Goal: Information Seeking & Learning: Learn about a topic

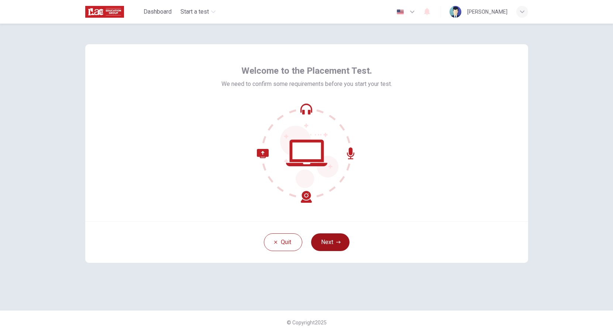
click at [339, 244] on icon "button" at bounding box center [338, 242] width 4 height 4
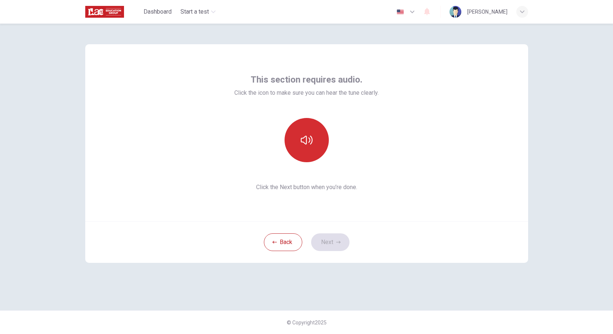
click at [309, 150] on button "button" at bounding box center [306, 140] width 44 height 44
click at [336, 245] on button "Next" at bounding box center [330, 242] width 38 height 18
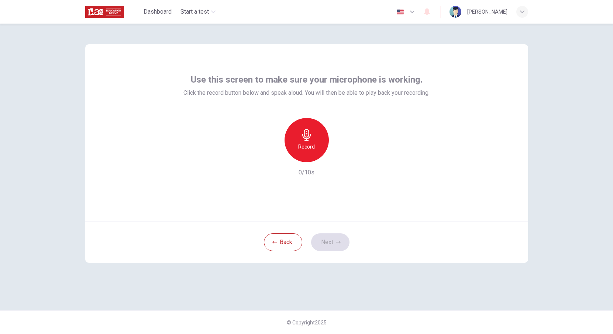
click at [312, 160] on div "Record" at bounding box center [306, 140] width 44 height 44
click at [339, 158] on icon "button" at bounding box center [340, 156] width 7 height 7
click at [334, 241] on button "Next" at bounding box center [330, 242] width 38 height 18
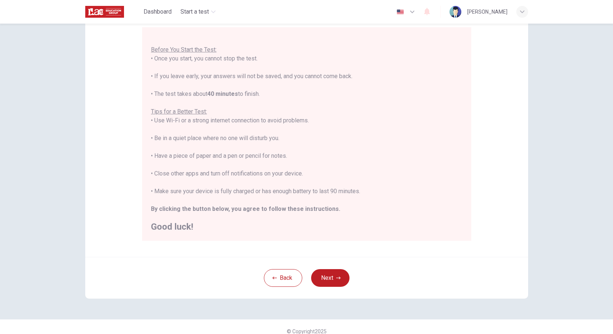
scroll to position [69, 0]
click at [335, 276] on button "Next" at bounding box center [330, 276] width 38 height 18
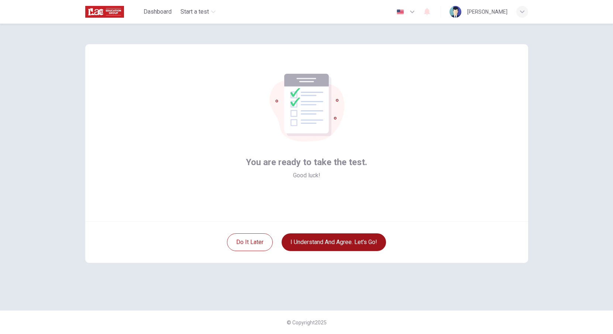
scroll to position [0, 0]
click at [336, 244] on button "I understand and agree. Let’s go!" at bounding box center [333, 242] width 104 height 18
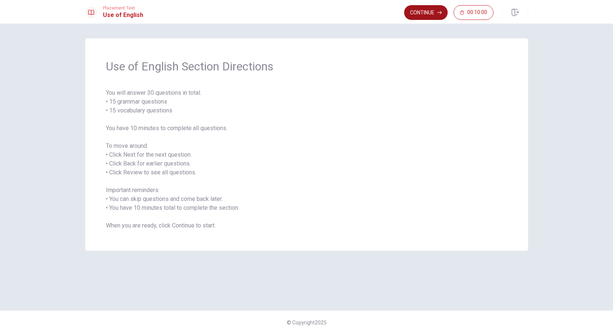
click at [424, 15] on button "Continue" at bounding box center [426, 12] width 44 height 15
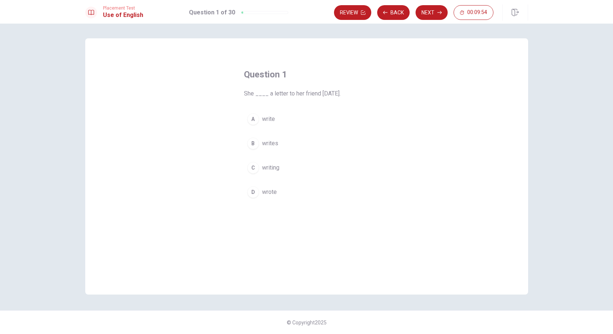
click at [256, 192] on div "D" at bounding box center [253, 192] width 12 height 12
click at [431, 13] on button "Next" at bounding box center [431, 12] width 32 height 15
click at [269, 192] on span "Did" at bounding box center [266, 192] width 9 height 9
click at [429, 13] on button "Next" at bounding box center [431, 12] width 32 height 15
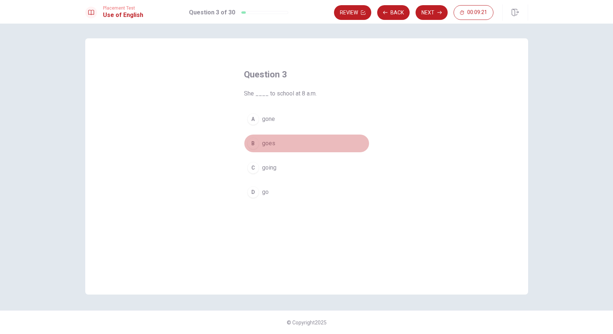
click at [267, 143] on span "goes" at bounding box center [268, 143] width 13 height 9
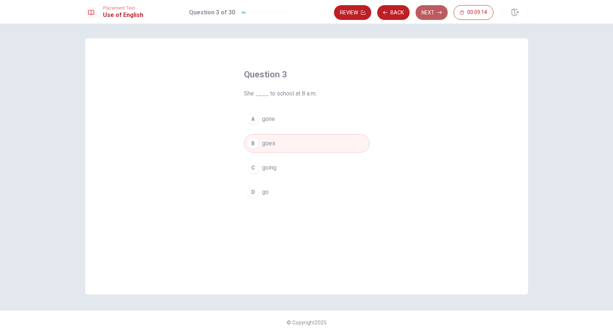
click at [432, 11] on button "Next" at bounding box center [431, 12] width 32 height 15
click at [263, 194] on span "left" at bounding box center [266, 192] width 9 height 9
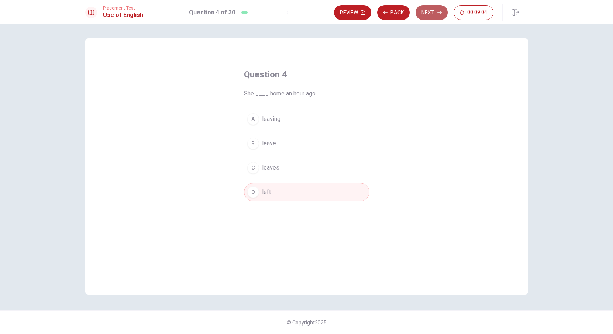
click at [429, 12] on button "Next" at bounding box center [431, 12] width 32 height 15
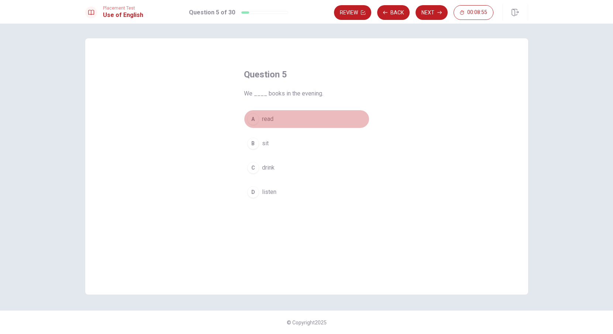
click at [268, 118] on span "read" at bounding box center [267, 119] width 11 height 9
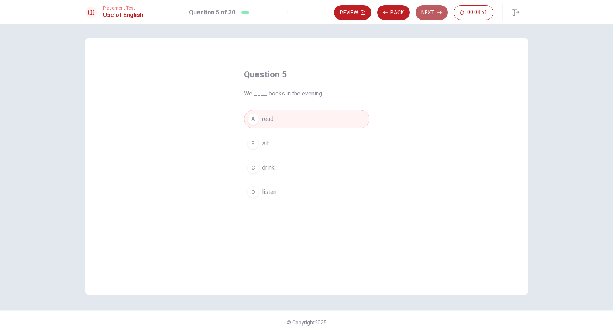
click at [429, 12] on button "Next" at bounding box center [431, 12] width 32 height 15
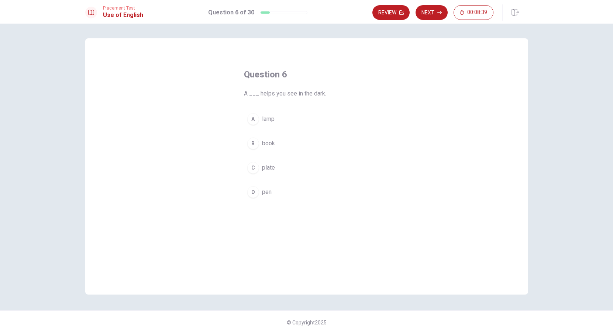
click at [268, 119] on span "lamp" at bounding box center [268, 119] width 13 height 9
click at [430, 11] on button "Next" at bounding box center [431, 12] width 32 height 15
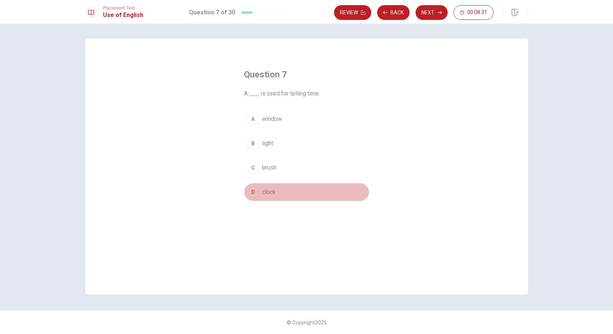
click at [273, 190] on span "clock" at bounding box center [269, 192] width 14 height 9
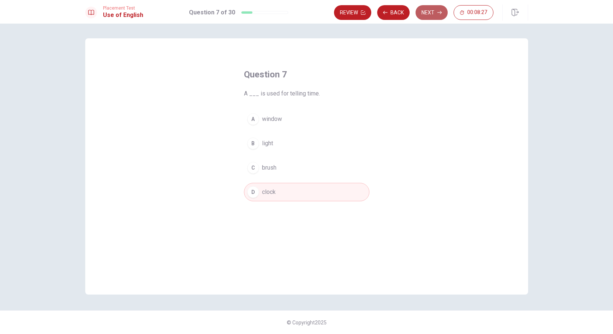
click at [429, 13] on button "Next" at bounding box center [431, 12] width 32 height 15
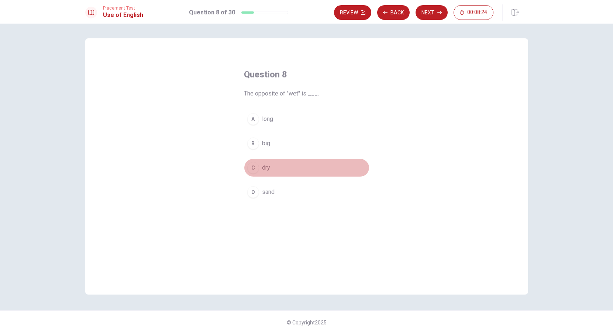
click at [267, 175] on button "C dry" at bounding box center [306, 168] width 125 height 18
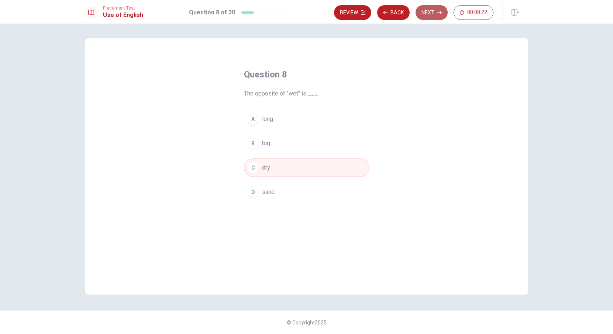
click at [429, 12] on button "Next" at bounding box center [431, 12] width 32 height 15
click at [267, 168] on span "boots" at bounding box center [269, 167] width 15 height 9
click at [431, 15] on button "Next" at bounding box center [431, 12] width 32 height 15
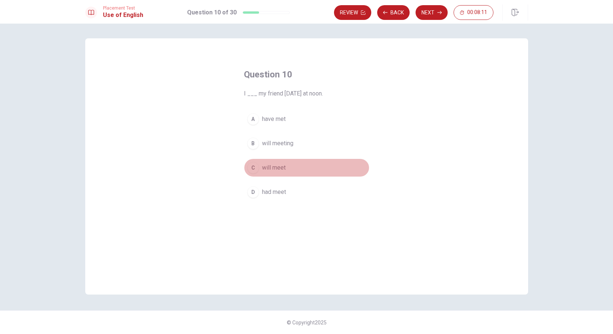
click at [278, 166] on span "will meet" at bounding box center [274, 167] width 24 height 9
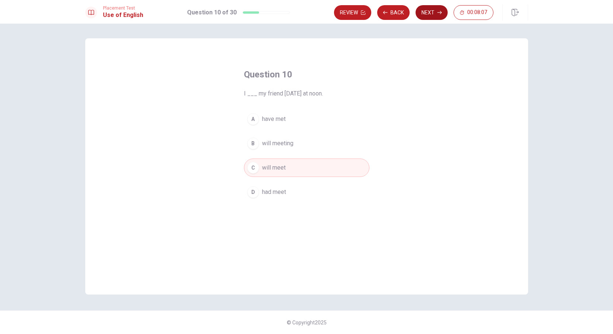
click at [430, 14] on button "Next" at bounding box center [431, 12] width 32 height 15
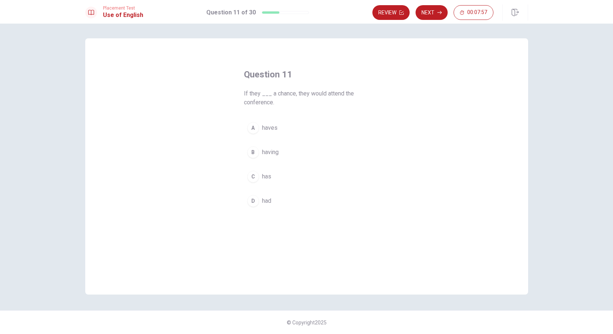
click at [267, 201] on span "had" at bounding box center [266, 201] width 9 height 9
click at [430, 12] on button "Next" at bounding box center [431, 12] width 32 height 15
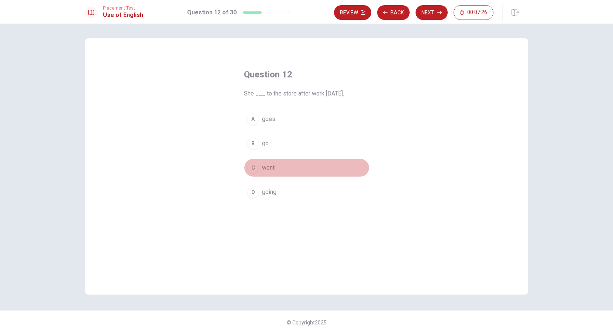
click at [269, 168] on span "went" at bounding box center [268, 167] width 13 height 9
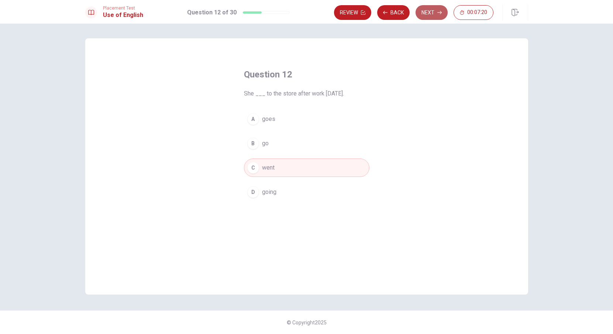
click at [431, 11] on button "Next" at bounding box center [431, 12] width 32 height 15
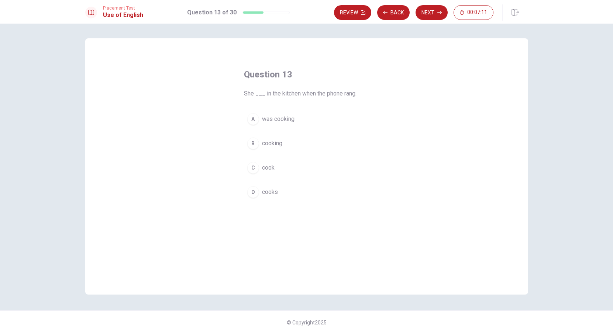
click at [288, 119] on span "was cooking" at bounding box center [278, 119] width 32 height 9
click at [431, 12] on button "Next" at bounding box center [431, 12] width 32 height 15
click at [285, 118] on span "did you do" at bounding box center [275, 119] width 27 height 9
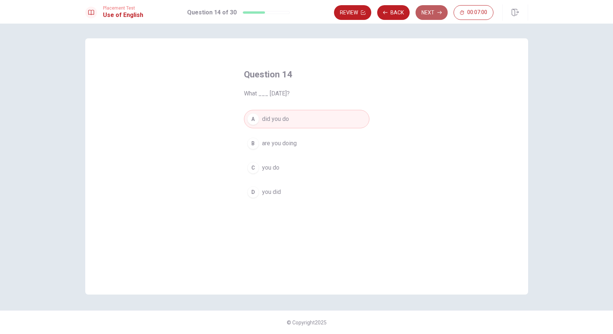
click at [431, 11] on button "Next" at bounding box center [431, 12] width 32 height 15
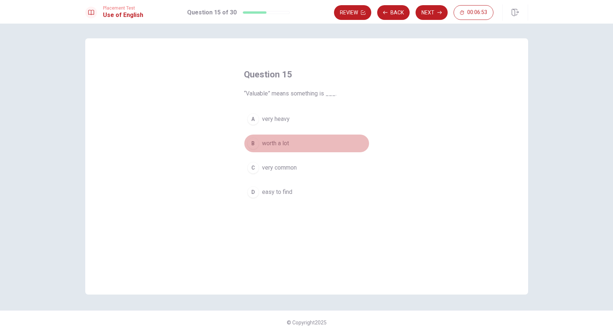
click at [267, 145] on span "worth a lot" at bounding box center [275, 143] width 27 height 9
click at [431, 12] on button "Next" at bounding box center [431, 12] width 32 height 15
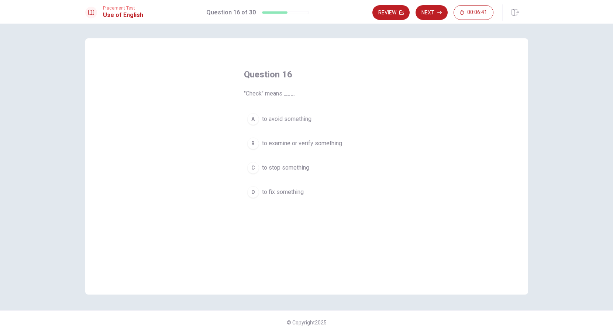
click at [312, 143] on span "to examine or verify something" at bounding box center [302, 143] width 80 height 9
click at [428, 13] on button "Next" at bounding box center [431, 12] width 32 height 15
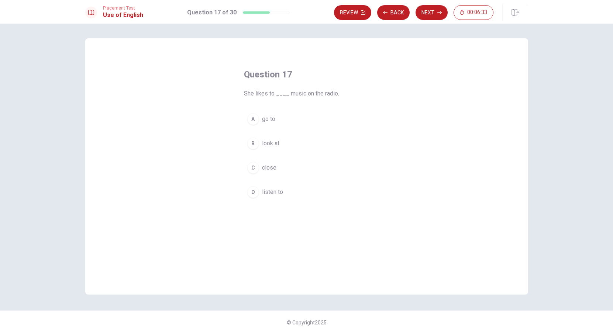
click at [272, 191] on span "listen to" at bounding box center [272, 192] width 21 height 9
click at [431, 12] on button "Next" at bounding box center [431, 12] width 32 height 15
click at [278, 201] on span "generous" at bounding box center [274, 201] width 24 height 9
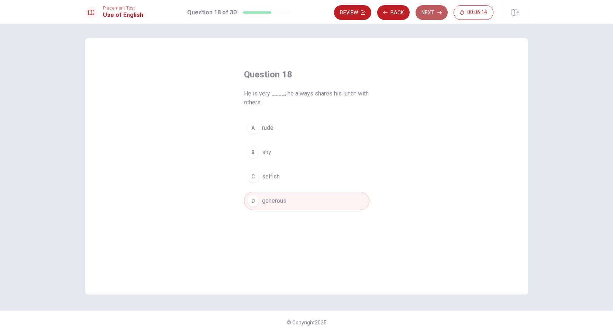
click at [430, 16] on button "Next" at bounding box center [431, 12] width 32 height 15
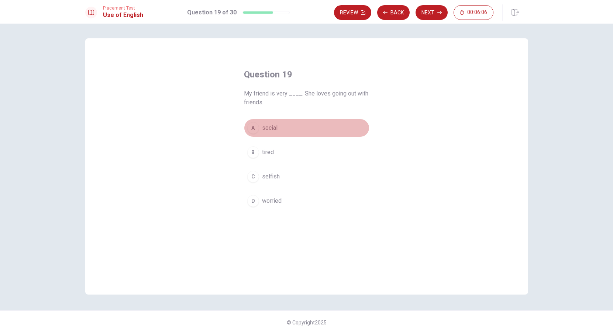
click at [270, 128] on span "social" at bounding box center [269, 128] width 15 height 9
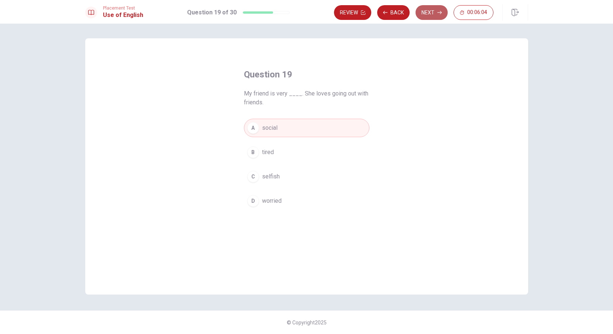
click at [430, 11] on button "Next" at bounding box center [431, 12] width 32 height 15
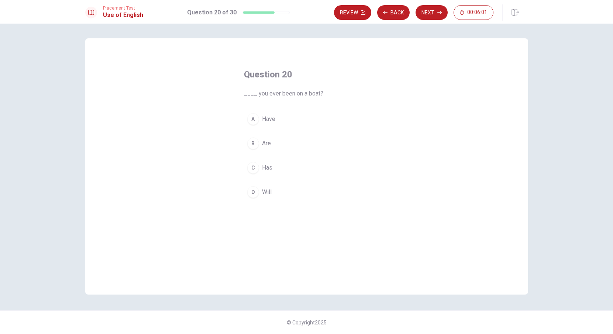
click at [276, 121] on button "A Have" at bounding box center [306, 119] width 125 height 18
click at [430, 11] on button "Next" at bounding box center [431, 12] width 32 height 15
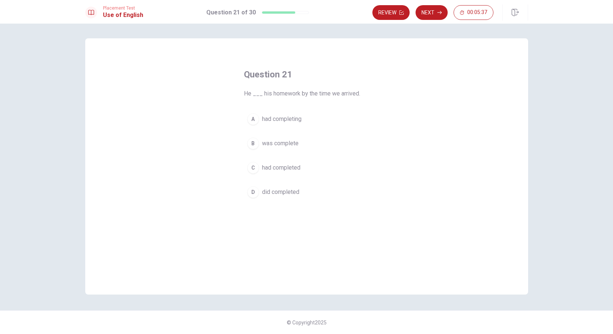
click at [295, 169] on span "had completed" at bounding box center [281, 167] width 38 height 9
click at [430, 11] on button "Next" at bounding box center [431, 12] width 32 height 15
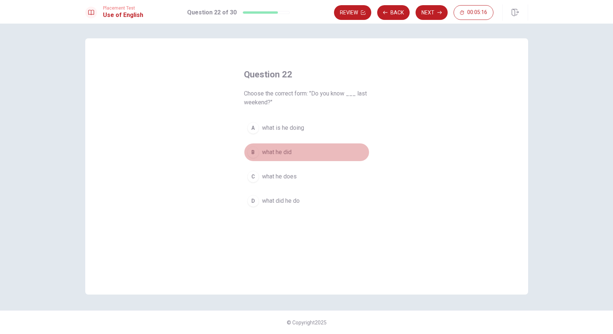
click at [291, 149] on span "what he did" at bounding box center [277, 152] width 30 height 9
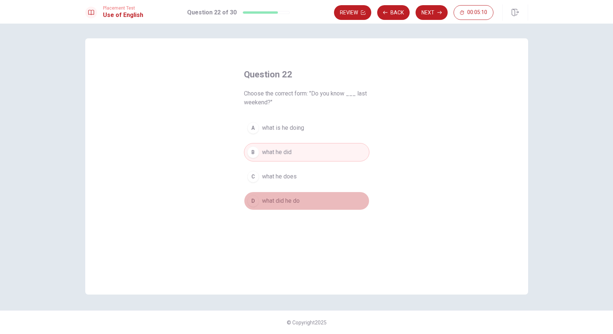
click at [295, 202] on span "what did he do" at bounding box center [281, 201] width 38 height 9
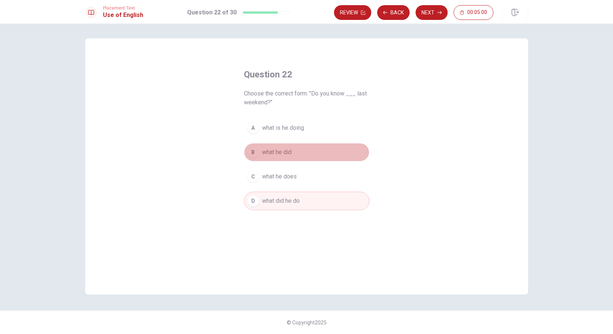
click at [297, 150] on button "B what he did" at bounding box center [306, 152] width 125 height 18
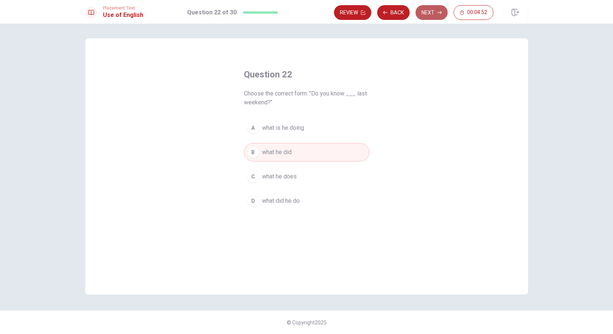
click at [432, 12] on button "Next" at bounding box center [431, 12] width 32 height 15
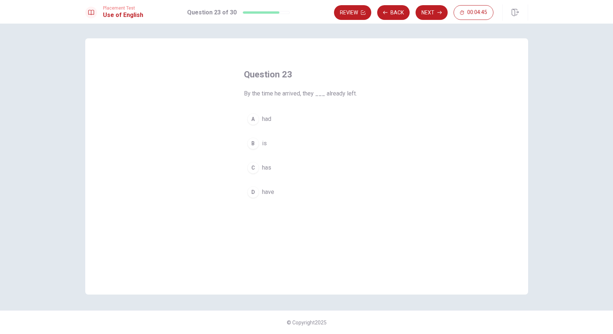
click at [269, 194] on span "have" at bounding box center [268, 192] width 12 height 9
click at [431, 14] on button "Next" at bounding box center [431, 12] width 32 height 15
click at [297, 129] on span "where she lives" at bounding box center [282, 128] width 41 height 9
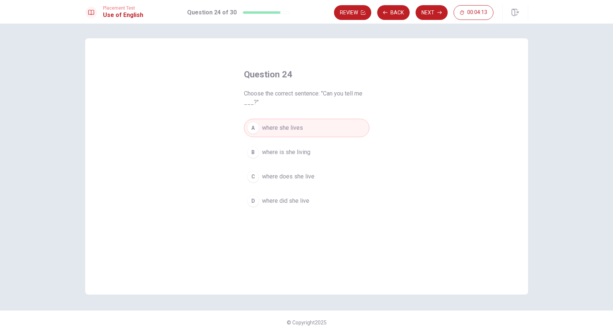
click at [274, 141] on div "A where she lives B where is she living C where does she live D where did she l…" at bounding box center [306, 164] width 125 height 91
click at [291, 153] on span "where is she living" at bounding box center [286, 152] width 48 height 9
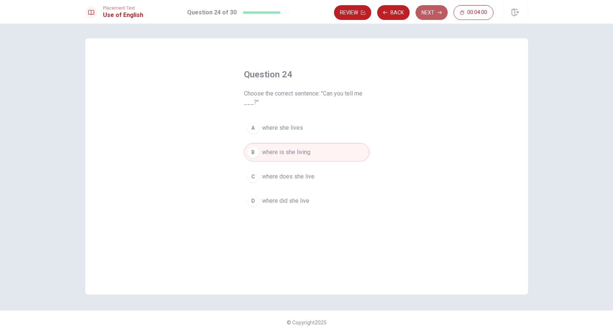
click at [431, 15] on button "Next" at bounding box center [431, 12] width 32 height 15
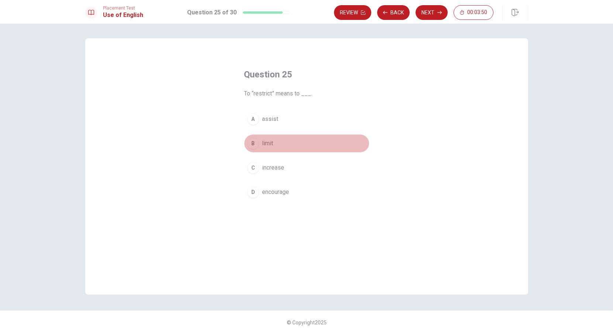
click at [263, 142] on span "limit" at bounding box center [267, 143] width 11 height 9
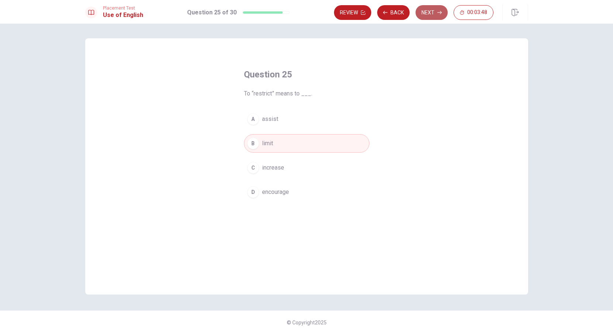
click at [431, 13] on button "Next" at bounding box center [431, 12] width 32 height 15
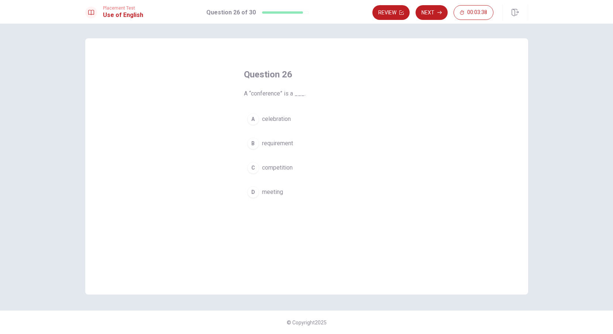
click at [280, 190] on span "meeting" at bounding box center [272, 192] width 21 height 9
click at [436, 13] on button "Next" at bounding box center [431, 12] width 32 height 15
click at [268, 193] on span "join" at bounding box center [266, 192] width 9 height 9
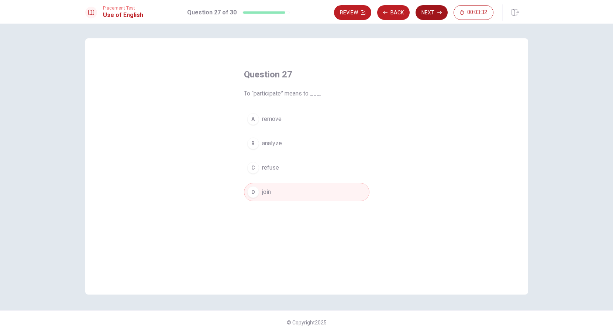
click at [430, 14] on button "Next" at bounding box center [431, 12] width 32 height 15
click at [274, 171] on span "innocent" at bounding box center [273, 167] width 22 height 9
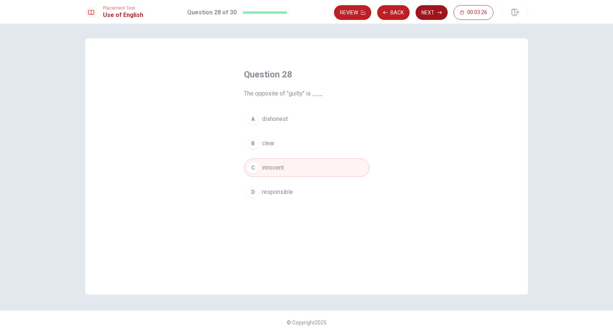
click at [428, 15] on button "Next" at bounding box center [431, 12] width 32 height 15
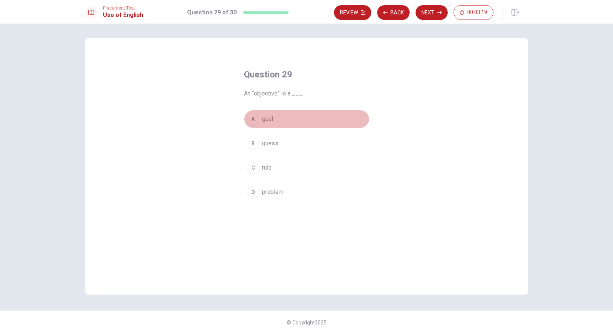
click at [268, 119] on span "goal" at bounding box center [267, 119] width 11 height 9
click at [429, 13] on button "Next" at bounding box center [431, 12] width 32 height 15
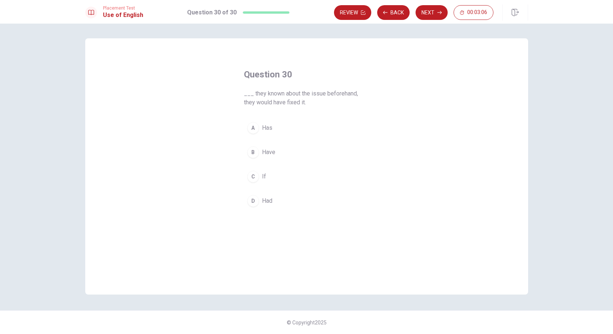
click at [268, 178] on button "C If" at bounding box center [306, 176] width 125 height 18
click at [436, 12] on button "Next" at bounding box center [431, 12] width 32 height 15
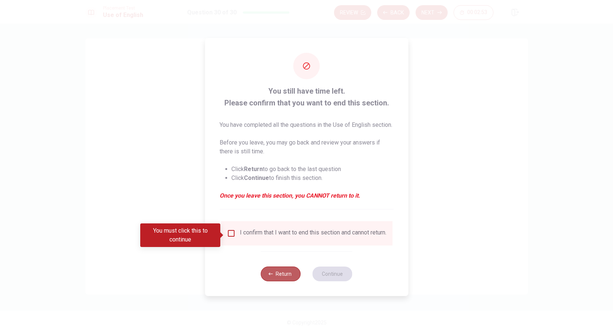
click at [281, 281] on button "Return" at bounding box center [281, 274] width 40 height 15
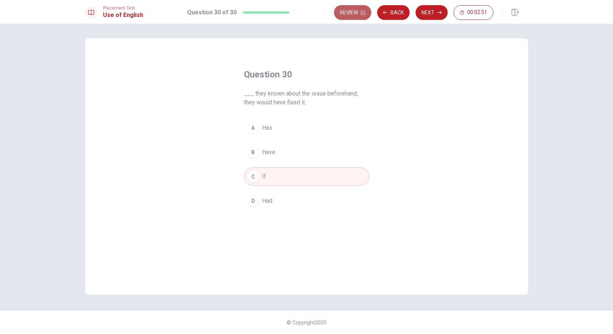
click at [350, 15] on button "Review" at bounding box center [352, 12] width 37 height 15
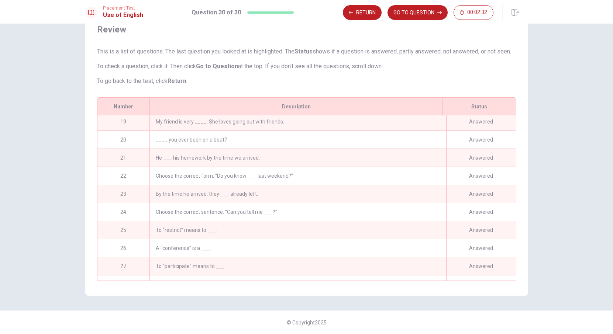
scroll to position [328, 0]
click at [405, 17] on button "GO TO QUESTION" at bounding box center [417, 12] width 60 height 15
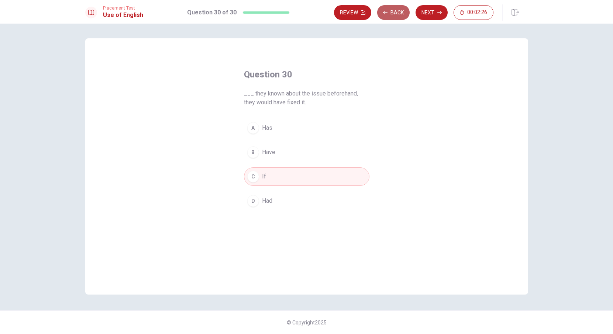
click at [388, 16] on button "Back" at bounding box center [393, 12] width 32 height 15
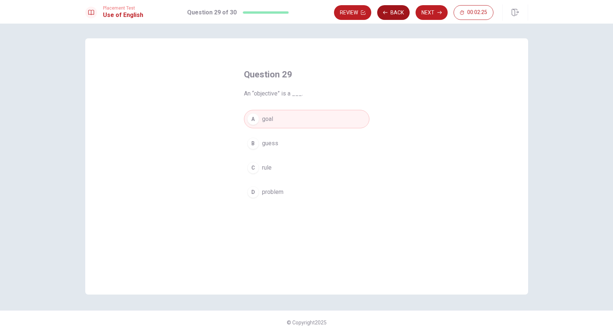
click at [388, 16] on button "Back" at bounding box center [393, 12] width 32 height 15
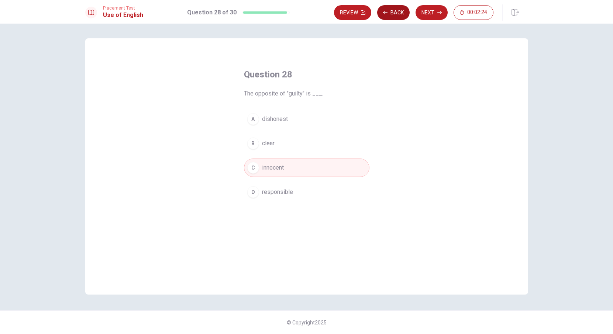
click at [388, 16] on button "Back" at bounding box center [393, 12] width 32 height 15
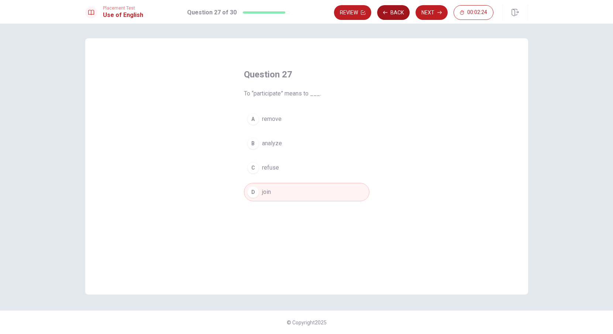
click at [388, 16] on button "Back" at bounding box center [393, 12] width 32 height 15
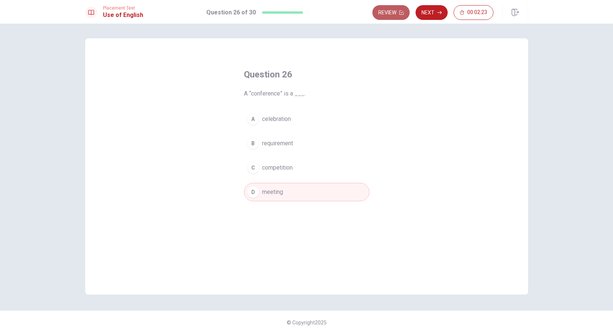
click at [388, 16] on button "Review" at bounding box center [390, 12] width 37 height 15
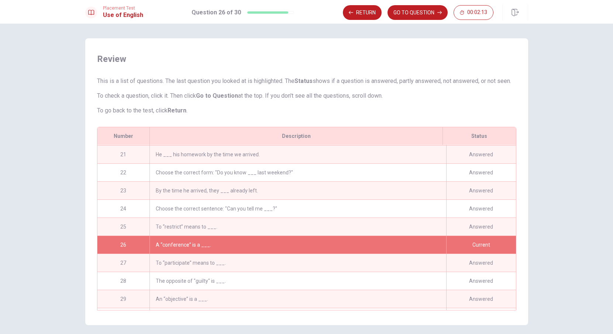
scroll to position [349, 0]
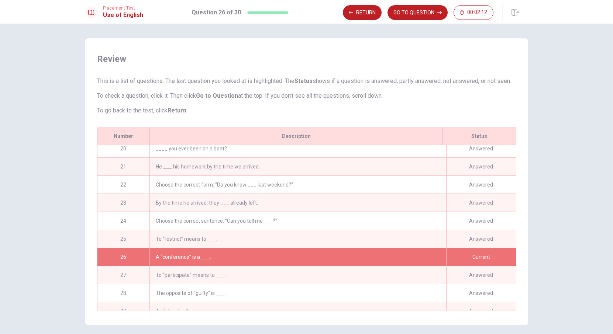
click at [250, 227] on div "Choose the correct sentence: "Can you tell me ___?"" at bounding box center [297, 221] width 296 height 18
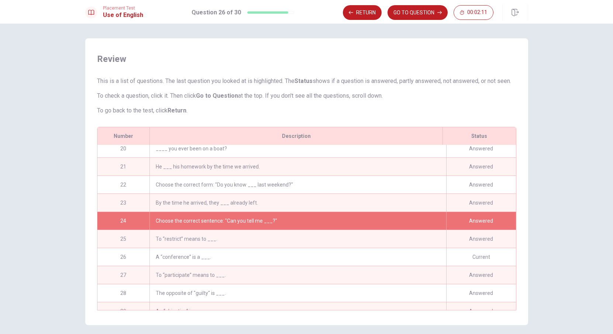
click at [361, 230] on div "Choose the correct sentence: "Can you tell me ___?"" at bounding box center [297, 221] width 296 height 18
click at [406, 11] on button "GO TO QUESTION" at bounding box center [417, 12] width 60 height 15
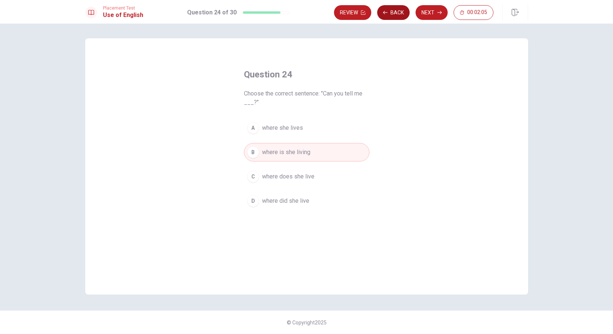
click at [392, 14] on button "Back" at bounding box center [393, 12] width 32 height 15
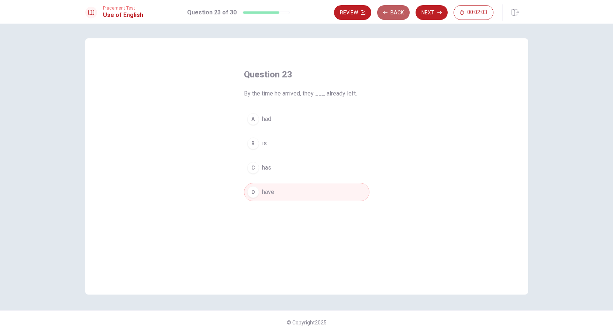
click at [392, 12] on button "Back" at bounding box center [393, 12] width 32 height 15
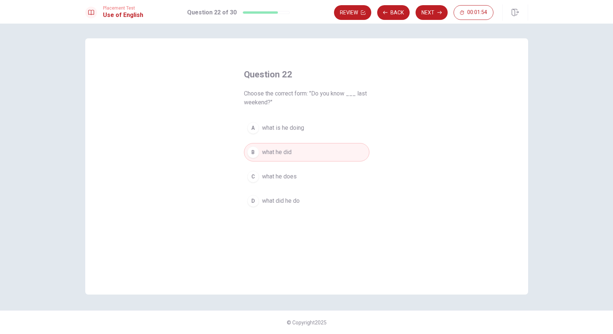
click at [286, 201] on span "what did he do" at bounding box center [281, 201] width 38 height 9
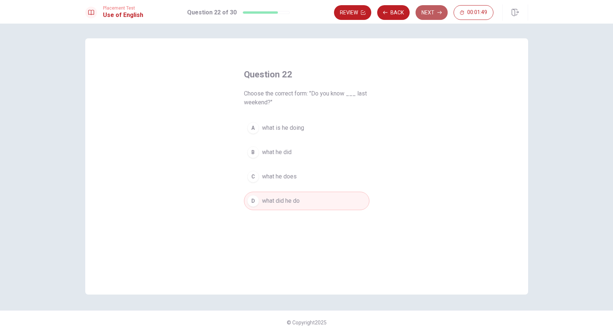
click at [430, 16] on button "Next" at bounding box center [431, 12] width 32 height 15
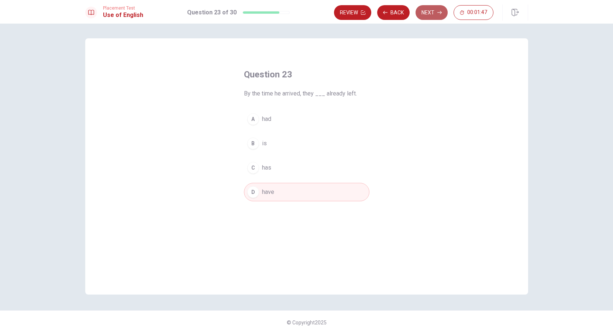
click at [437, 8] on button "Next" at bounding box center [431, 12] width 32 height 15
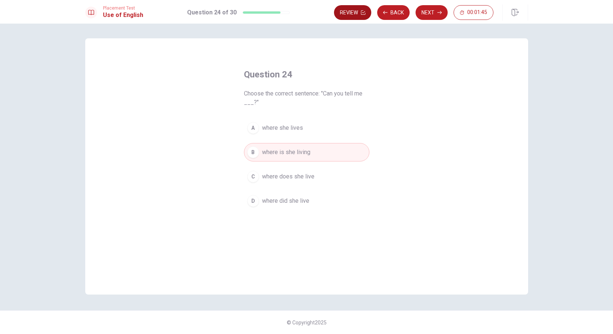
click at [359, 14] on button "Review" at bounding box center [352, 12] width 37 height 15
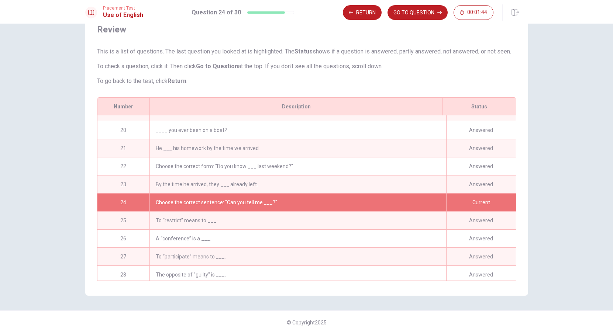
scroll to position [377, 0]
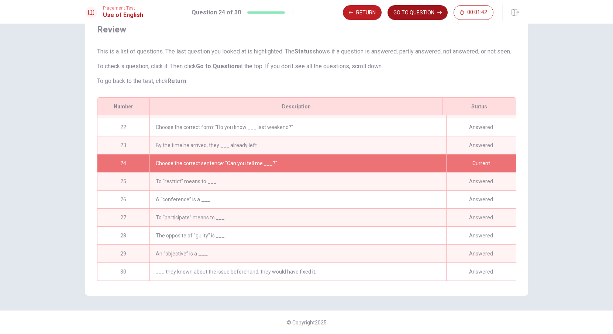
click at [422, 15] on button "GO TO QUESTION" at bounding box center [417, 12] width 60 height 15
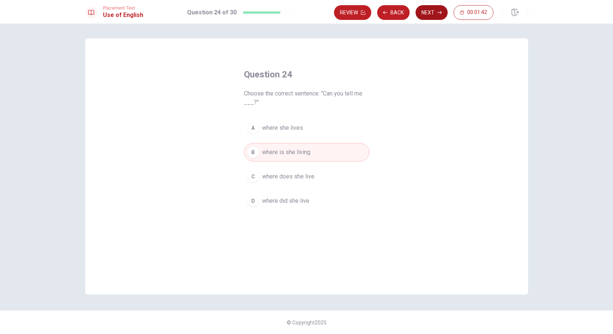
click at [430, 15] on button "Next" at bounding box center [431, 12] width 32 height 15
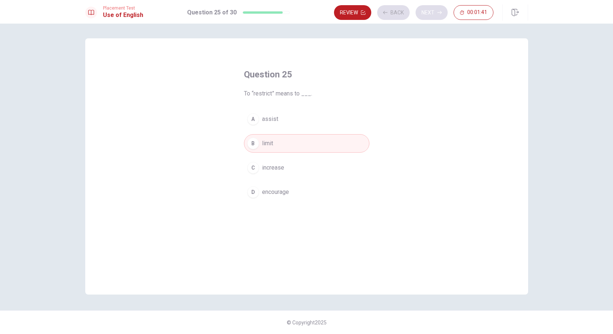
click at [430, 15] on div "Review Back Next 00:01:41" at bounding box center [413, 12] width 159 height 15
click at [430, 15] on button "Next" at bounding box center [431, 12] width 32 height 15
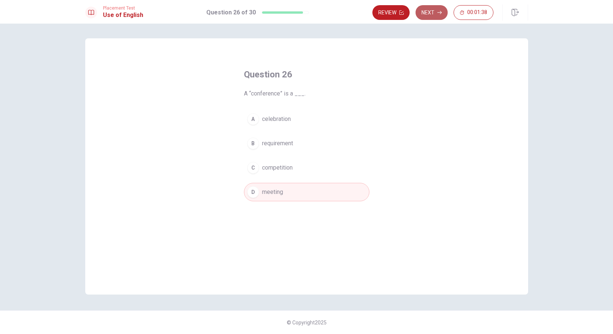
click at [431, 17] on button "Next" at bounding box center [431, 12] width 32 height 15
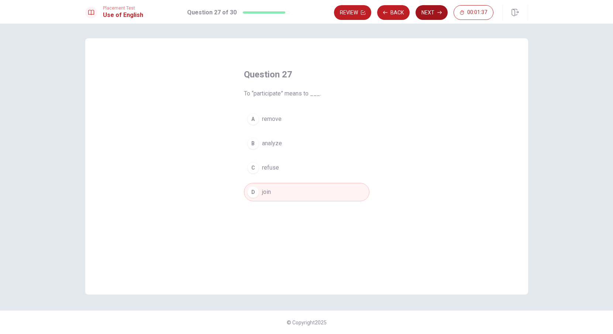
click at [433, 17] on button "Next" at bounding box center [431, 12] width 32 height 15
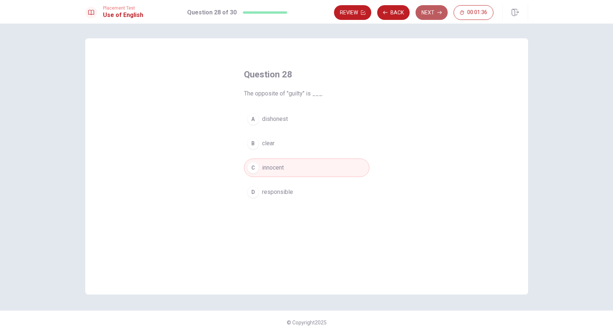
click at [434, 17] on button "Next" at bounding box center [431, 12] width 32 height 15
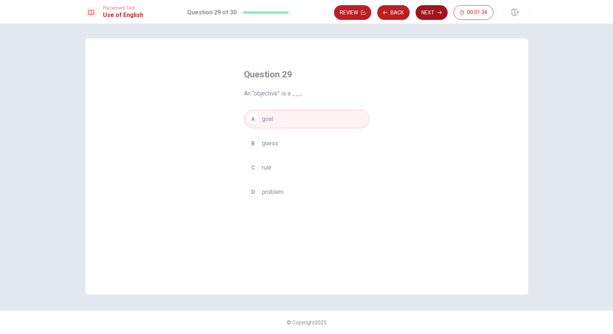
click at [433, 9] on button "Next" at bounding box center [431, 12] width 32 height 15
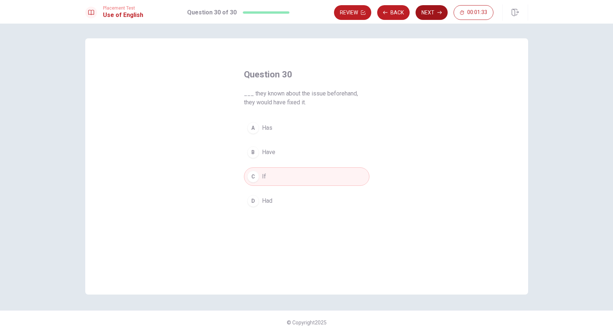
click at [430, 17] on button "Next" at bounding box center [431, 12] width 32 height 15
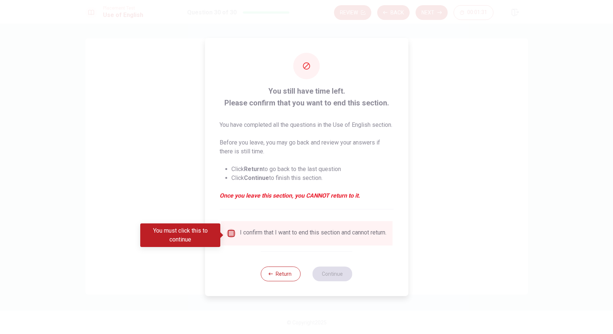
click at [230, 238] on input "You must click this to continue" at bounding box center [230, 233] width 9 height 9
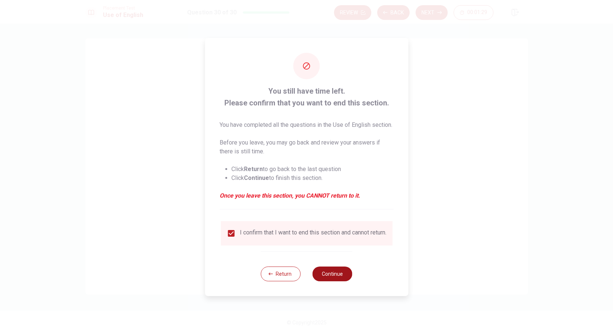
click at [335, 281] on button "Continue" at bounding box center [332, 274] width 40 height 15
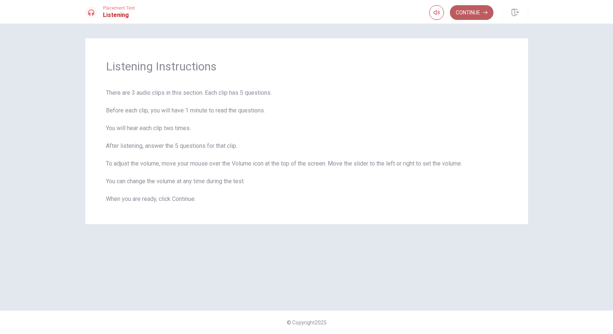
click at [472, 13] on button "Continue" at bounding box center [472, 12] width 44 height 15
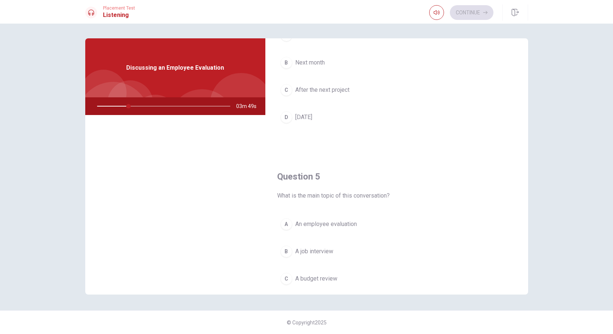
scroll to position [688, 0]
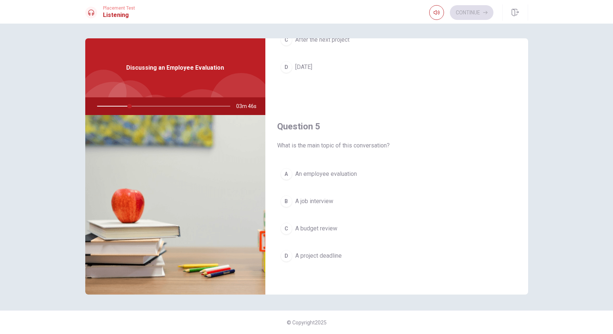
click at [336, 171] on span "An employee evaluation" at bounding box center [326, 174] width 62 height 9
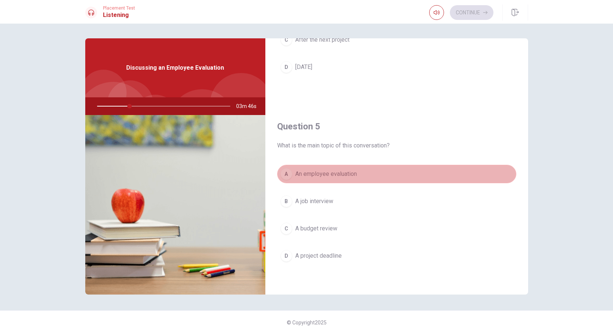
click at [336, 171] on span "An employee evaluation" at bounding box center [326, 174] width 62 height 9
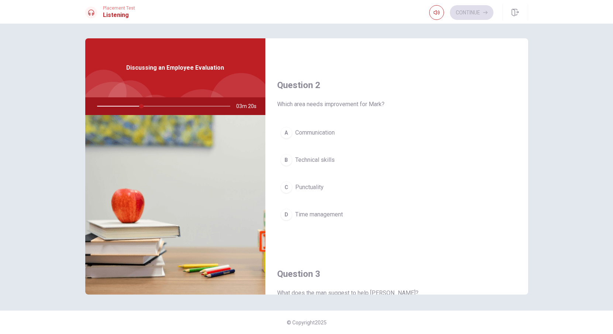
scroll to position [166, 0]
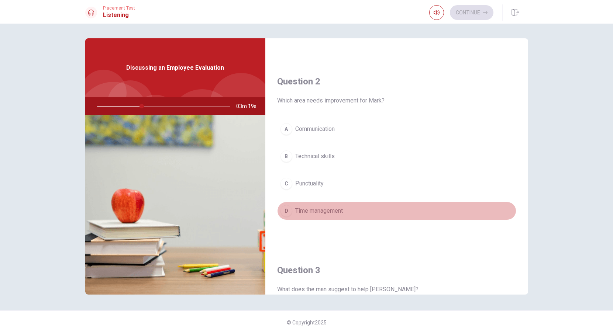
click at [339, 213] on span "Time management" at bounding box center [319, 211] width 48 height 9
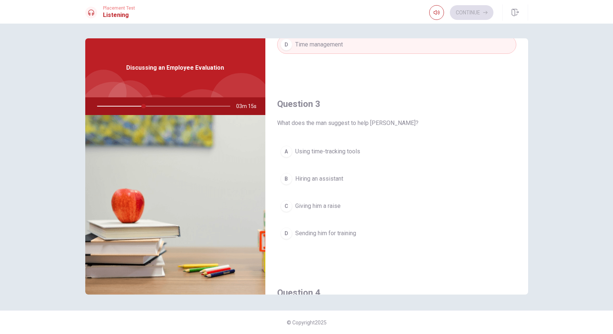
scroll to position [333, 0]
click at [322, 152] on span "Using time-tracking tools" at bounding box center [327, 151] width 65 height 9
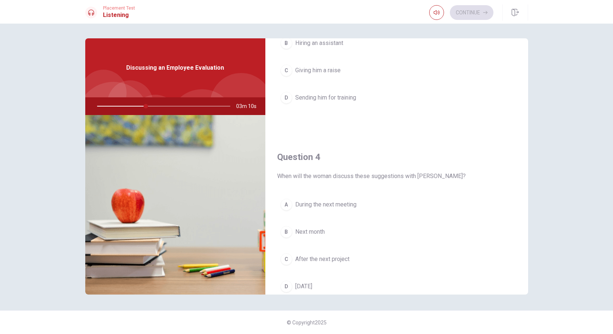
scroll to position [478, 0]
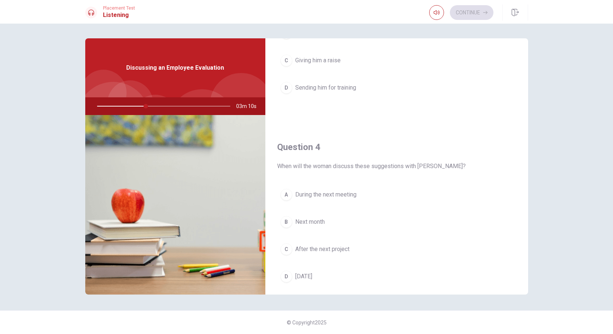
click at [343, 192] on span "During the next meeting" at bounding box center [325, 194] width 61 height 9
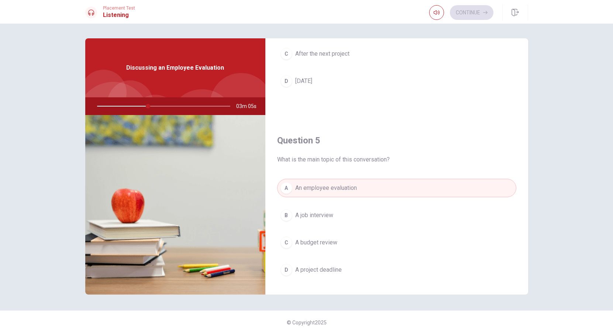
scroll to position [688, 0]
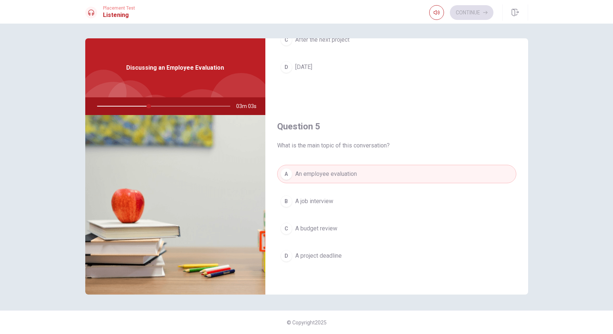
click at [331, 257] on span "A project deadline" at bounding box center [318, 256] width 46 height 9
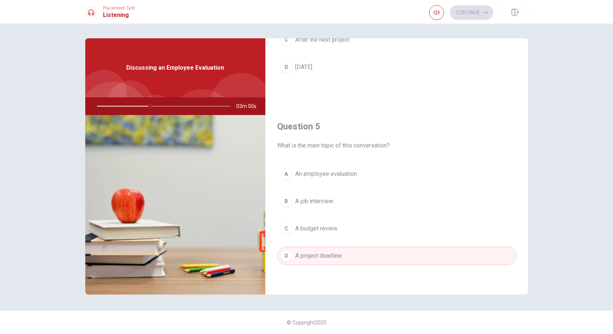
click at [327, 174] on span "An employee evaluation" at bounding box center [326, 174] width 62 height 9
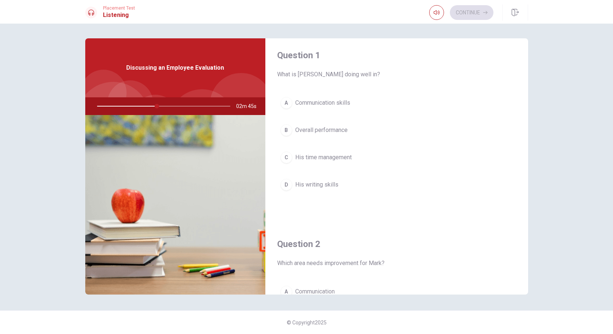
scroll to position [0, 0]
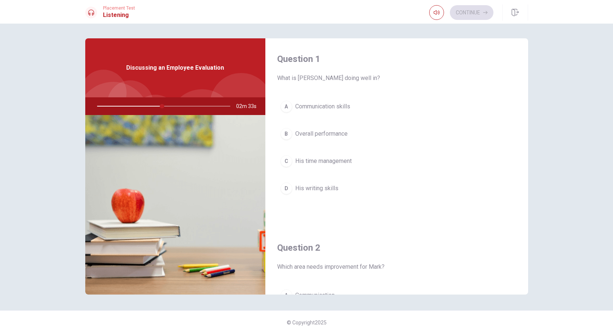
click at [304, 135] on span "Overall performance" at bounding box center [321, 133] width 52 height 9
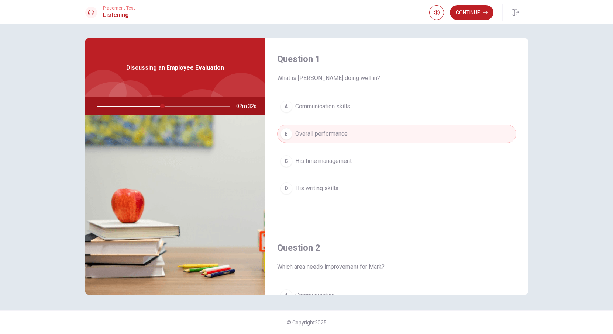
click at [311, 104] on span "Communication skills" at bounding box center [322, 106] width 55 height 9
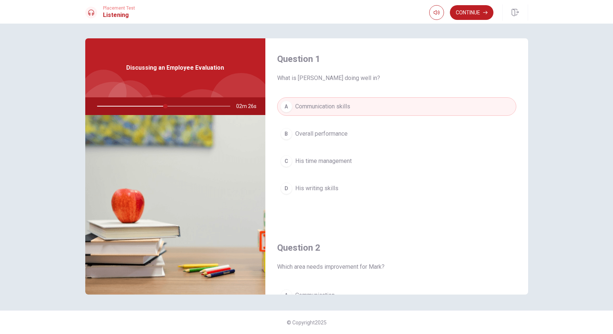
click at [353, 137] on button "B Overall performance" at bounding box center [396, 134] width 239 height 18
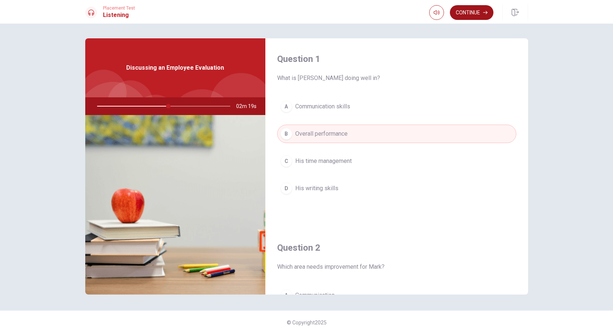
click at [474, 10] on button "Continue" at bounding box center [472, 12] width 44 height 15
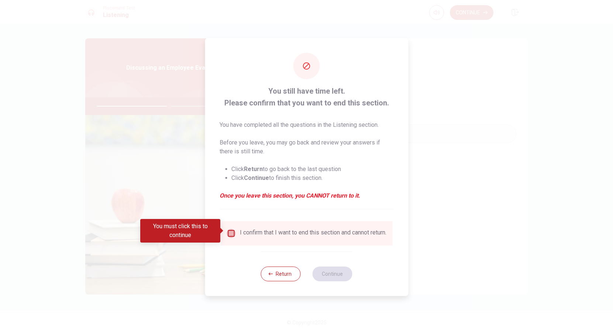
click at [229, 230] on input "You must click this to continue" at bounding box center [230, 233] width 9 height 9
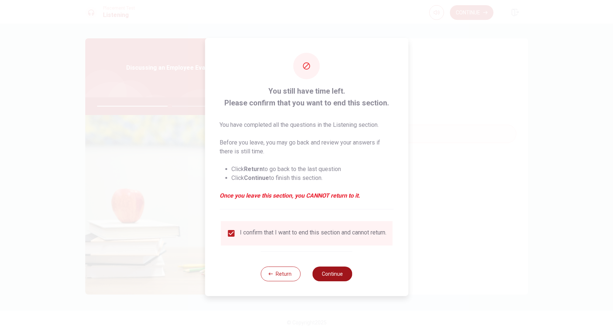
click at [338, 281] on button "Continue" at bounding box center [332, 274] width 40 height 15
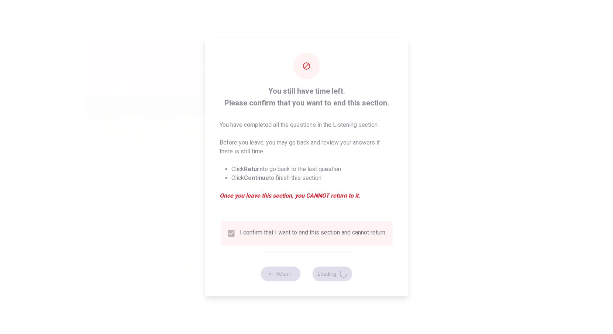
type input "55"
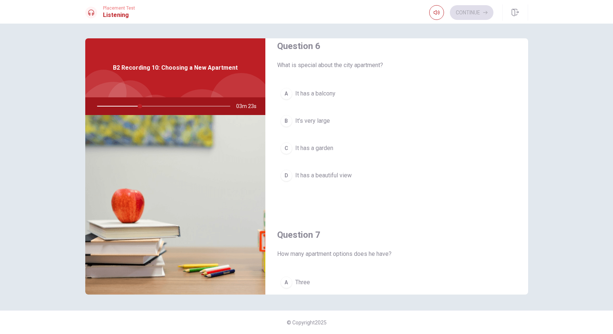
scroll to position [15, 0]
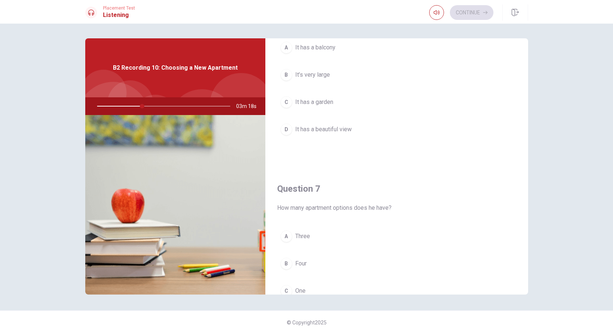
click at [333, 135] on button "D It has a beautiful view" at bounding box center [396, 129] width 239 height 18
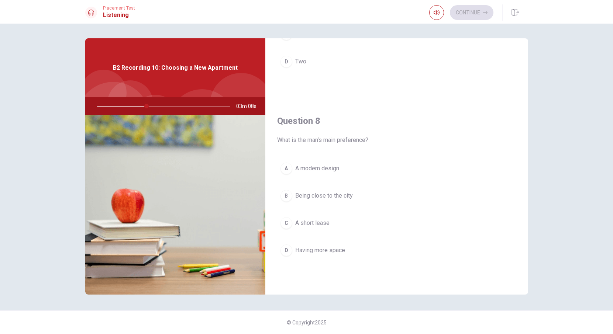
scroll to position [316, 0]
click at [342, 252] on span "Having more space" at bounding box center [320, 250] width 50 height 9
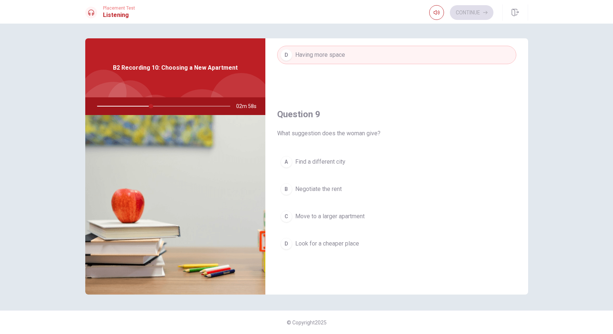
scroll to position [513, 0]
click at [306, 190] on span "Negotiate the rent" at bounding box center [318, 187] width 46 height 9
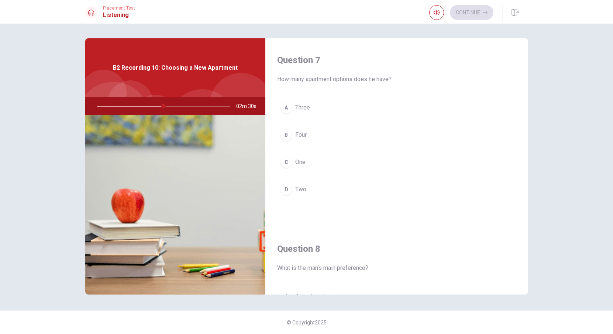
scroll to position [185, 0]
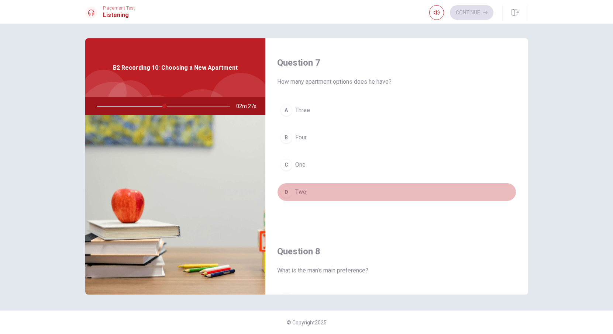
click at [288, 193] on div "D" at bounding box center [286, 192] width 12 height 12
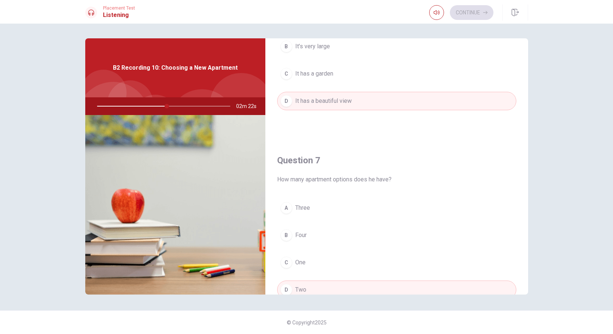
scroll to position [0, 0]
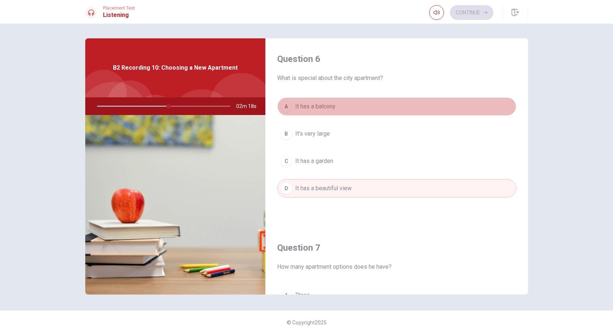
click at [315, 110] on span "It has a balcony" at bounding box center [315, 106] width 40 height 9
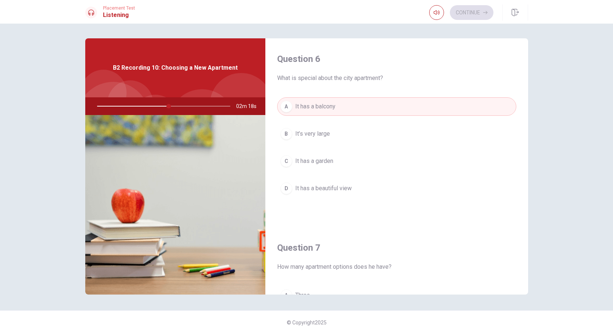
click at [316, 137] on span "It’s very large" at bounding box center [312, 133] width 35 height 9
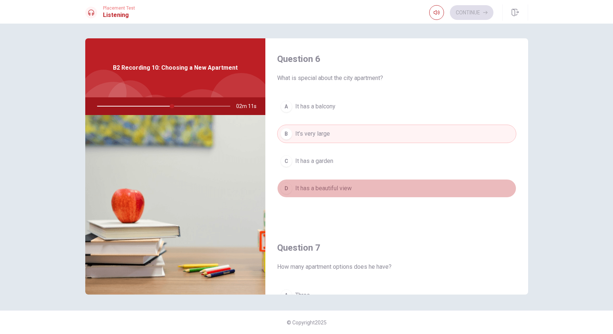
click at [318, 186] on span "It has a beautiful view" at bounding box center [323, 188] width 56 height 9
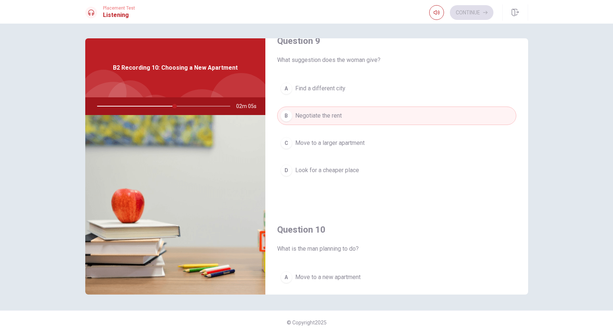
scroll to position [688, 0]
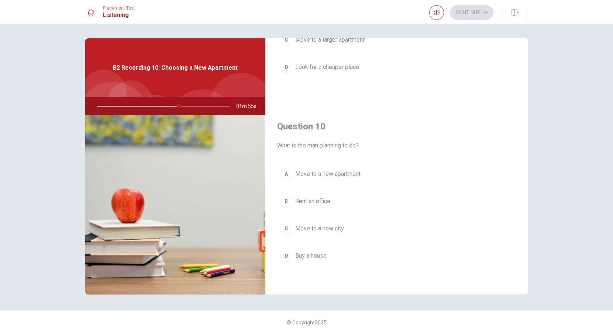
click at [313, 170] on span "Move to a new apartment" at bounding box center [327, 174] width 65 height 9
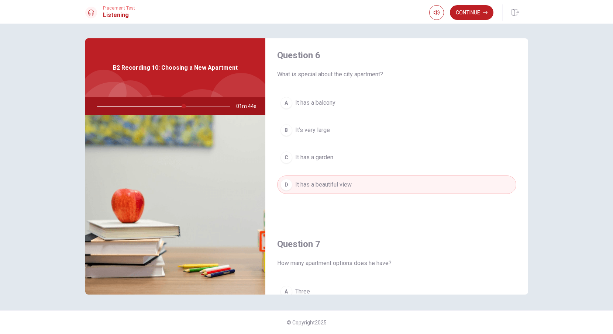
scroll to position [0, 0]
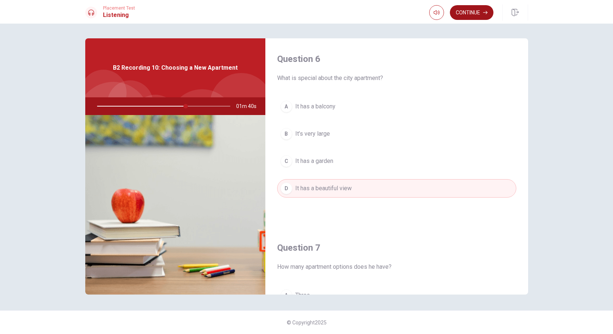
click at [471, 14] on button "Continue" at bounding box center [472, 12] width 44 height 15
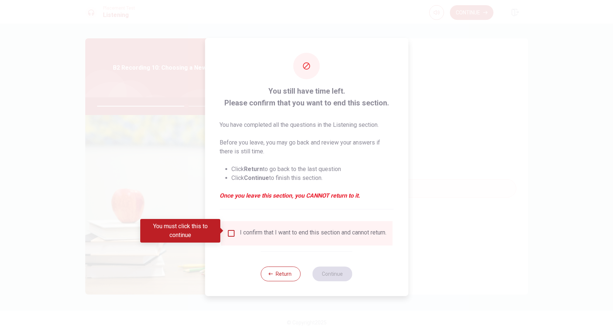
click at [231, 237] on div "I confirm that I want to end this section and cannot return." at bounding box center [306, 233] width 160 height 9
click at [231, 234] on input "You must click this to continue" at bounding box center [230, 233] width 9 height 9
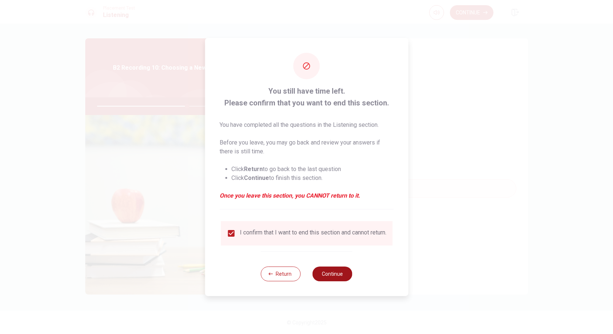
click at [331, 272] on button "Continue" at bounding box center [332, 274] width 40 height 15
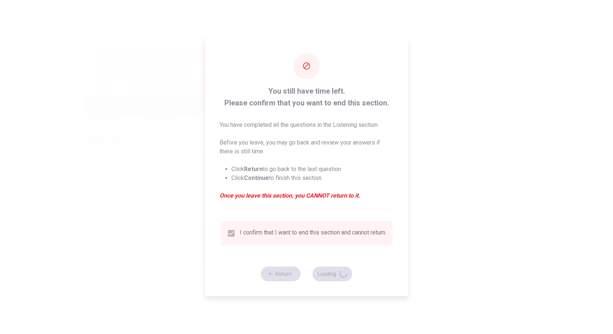
type input "69"
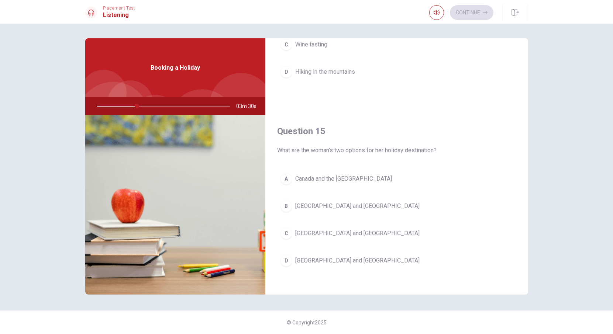
scroll to position [684, 0]
click at [317, 212] on button "B [GEOGRAPHIC_DATA] and [GEOGRAPHIC_DATA]" at bounding box center [396, 205] width 239 height 18
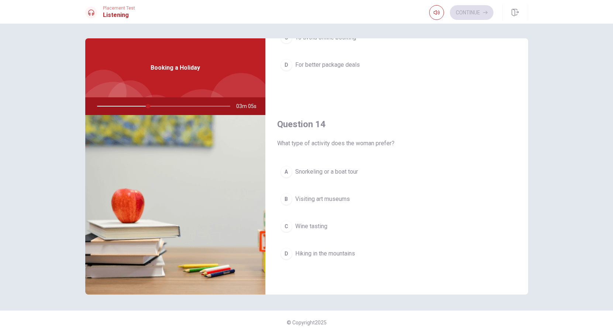
scroll to position [500, 0]
click at [326, 173] on span "Snorkeling or a boat tour" at bounding box center [326, 173] width 63 height 9
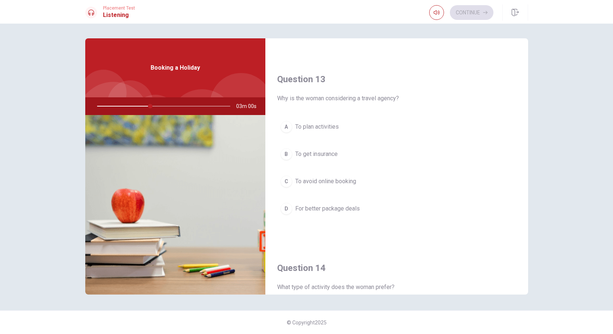
scroll to position [354, 0]
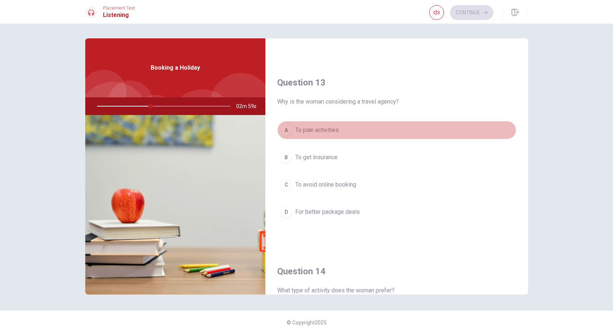
click at [336, 125] on button "A To plan activities" at bounding box center [396, 130] width 239 height 18
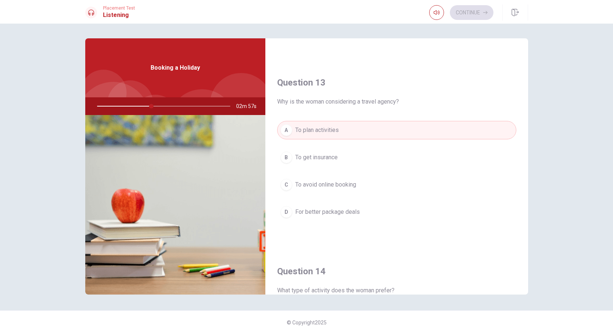
click at [351, 208] on span "For better package deals" at bounding box center [327, 212] width 65 height 9
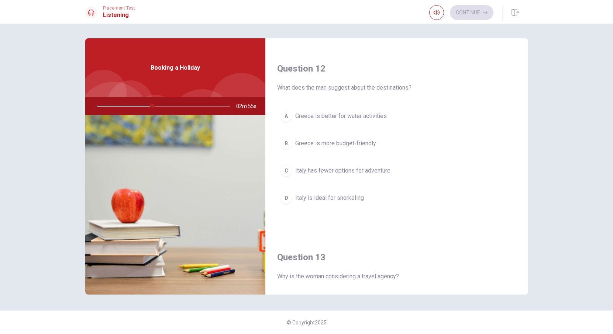
scroll to position [176, 0]
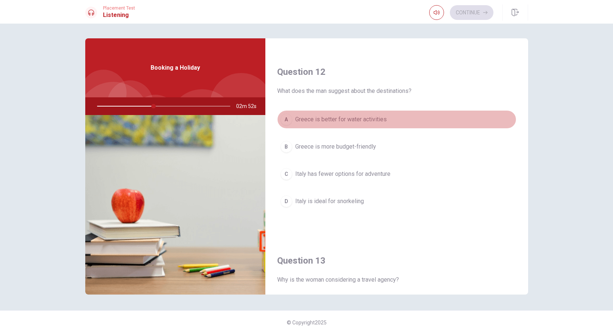
click at [341, 120] on span "Greece is better for water activities" at bounding box center [340, 119] width 91 height 9
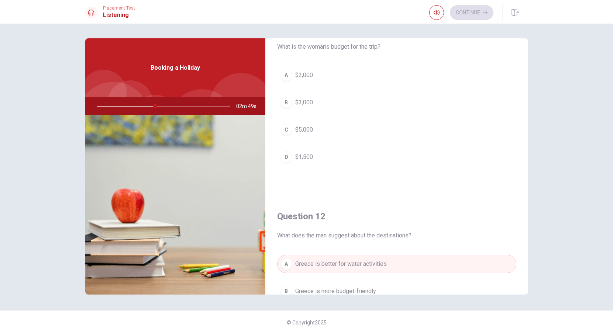
scroll to position [29, 0]
click at [301, 75] on span "$2,000" at bounding box center [304, 77] width 18 height 9
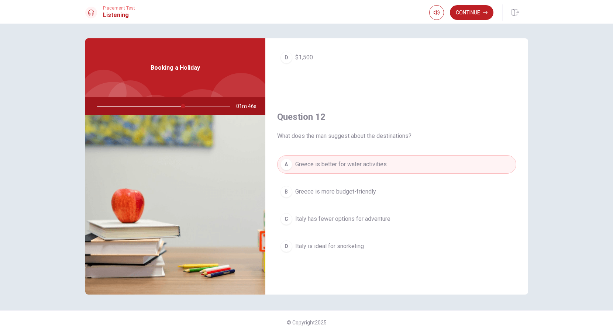
scroll to position [133, 0]
click at [471, 14] on button "Continue" at bounding box center [472, 12] width 44 height 15
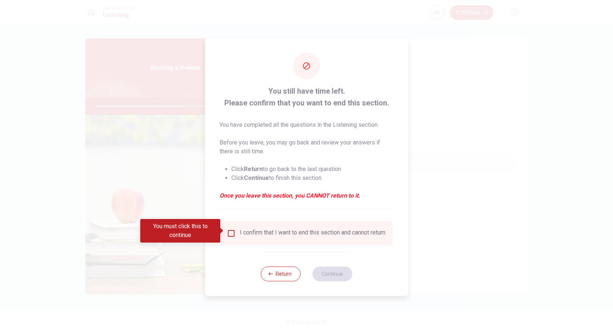
click at [228, 233] on input "You must click this to continue" at bounding box center [230, 233] width 9 height 9
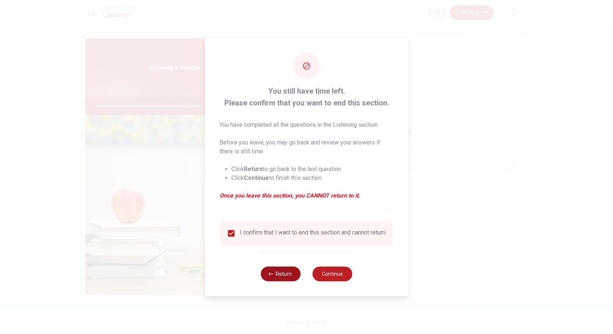
click at [287, 276] on button "Return" at bounding box center [281, 274] width 40 height 15
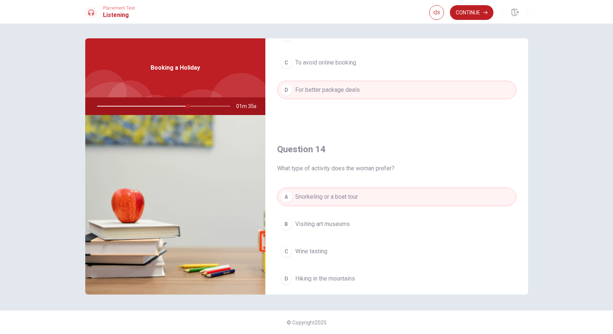
scroll to position [0, 0]
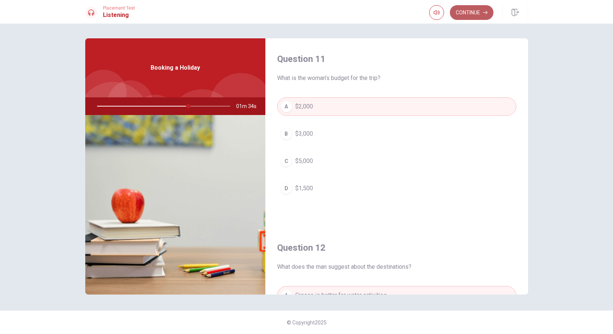
click at [475, 14] on button "Continue" at bounding box center [472, 12] width 44 height 15
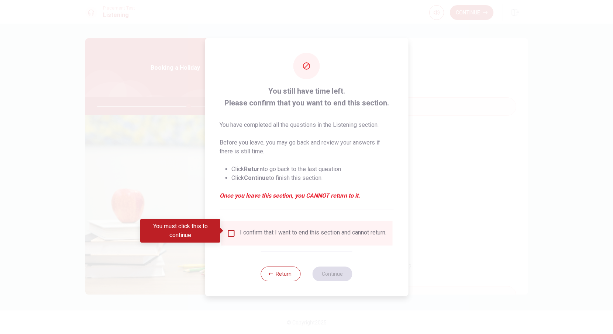
click at [231, 231] on input "You must click this to continue" at bounding box center [230, 233] width 9 height 9
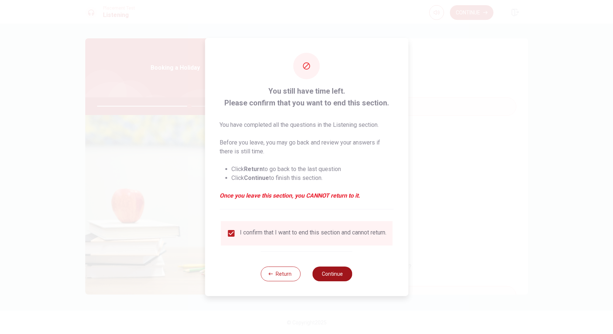
click at [333, 277] on button "Continue" at bounding box center [332, 274] width 40 height 15
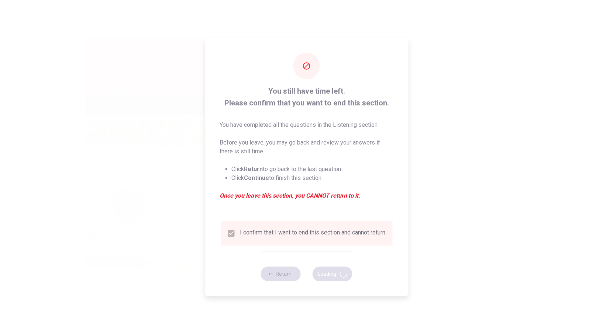
type input "70"
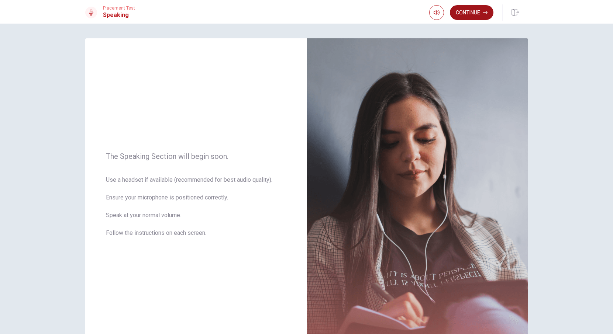
click at [478, 11] on button "Continue" at bounding box center [472, 12] width 44 height 15
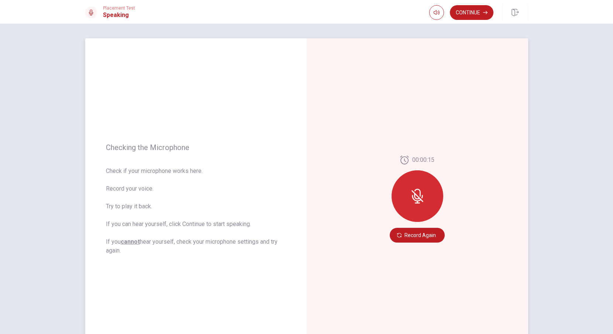
click at [422, 194] on icon at bounding box center [417, 196] width 15 height 15
click at [423, 236] on button "Record Again" at bounding box center [416, 235] width 55 height 15
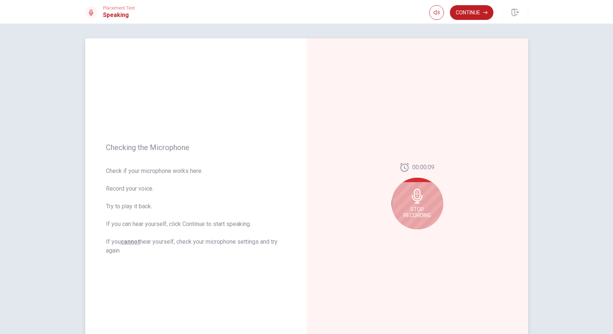
click at [417, 200] on icon at bounding box center [417, 196] width 11 height 15
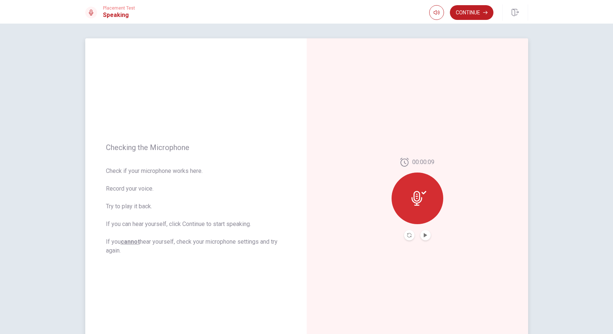
click at [427, 234] on button "Play Audio" at bounding box center [425, 235] width 10 height 10
click at [469, 14] on button "Continue" at bounding box center [472, 12] width 44 height 15
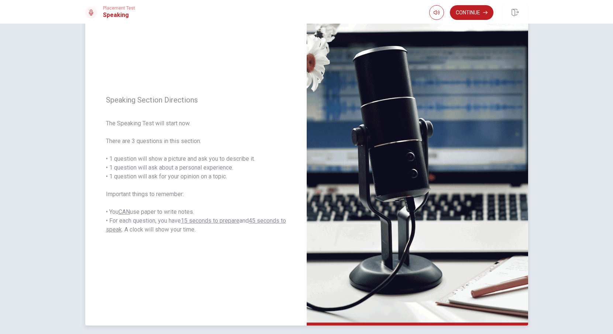
scroll to position [35, 0]
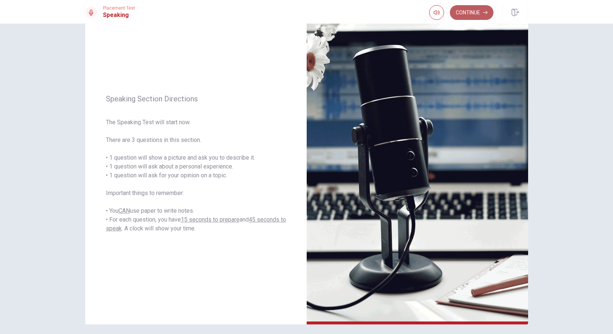
click at [471, 14] on button "Continue" at bounding box center [472, 12] width 44 height 15
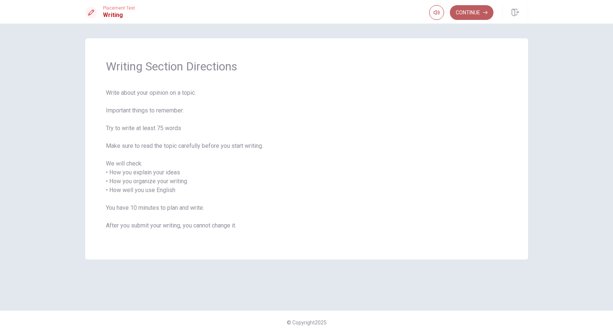
click at [471, 9] on button "Continue" at bounding box center [472, 12] width 44 height 15
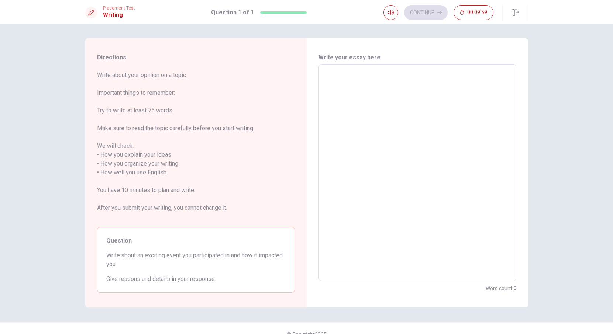
click at [393, 155] on textarea at bounding box center [416, 172] width 187 height 205
type textarea "O"
type textarea "x"
type textarea "Oh"
type textarea "x"
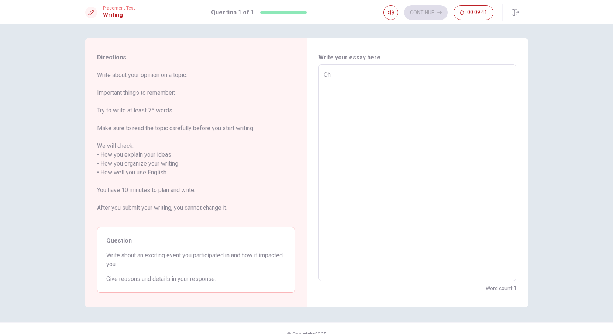
type textarea "Oh"
type textarea "x"
type textarea "Oh t"
type textarea "x"
type textarea "Oh th"
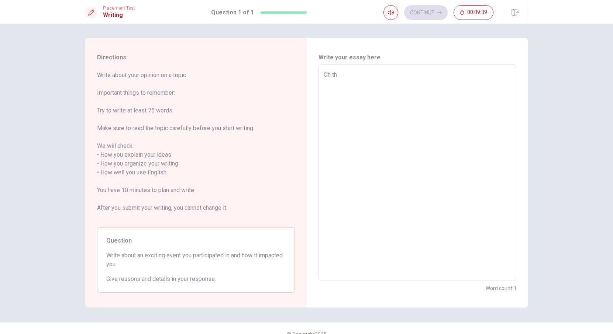
type textarea "x"
type textarea "Oh thi"
type textarea "x"
type textarea "Oh this"
type textarea "x"
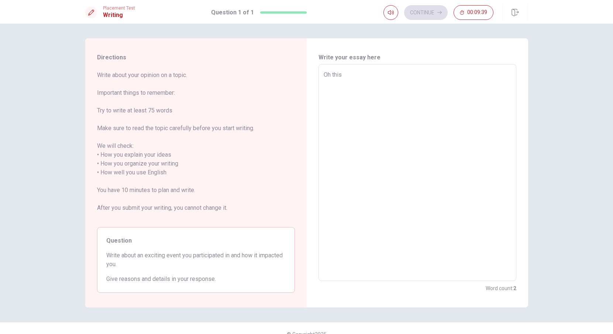
type textarea "Oh this"
type textarea "x"
type textarea "Oh this s"
type textarea "x"
type textarea "Oh this sa"
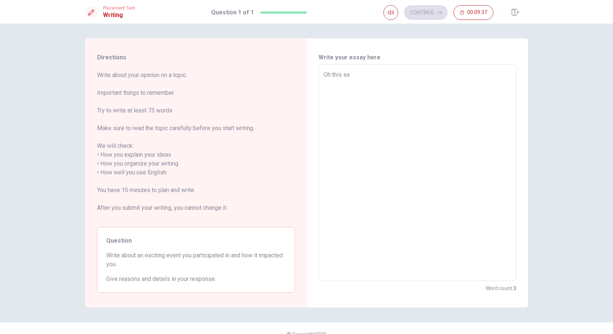
type textarea "x"
type textarea "Oh this s"
type textarea "x"
type textarea "Oh this su"
type textarea "x"
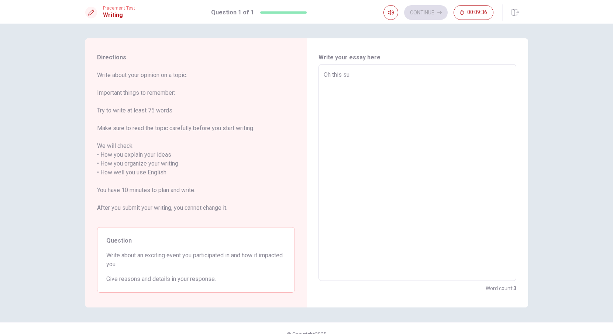
type textarea "Oh this sua"
type textarea "x"
type textarea "Oh this suam"
type textarea "x"
type textarea "Oh this sua"
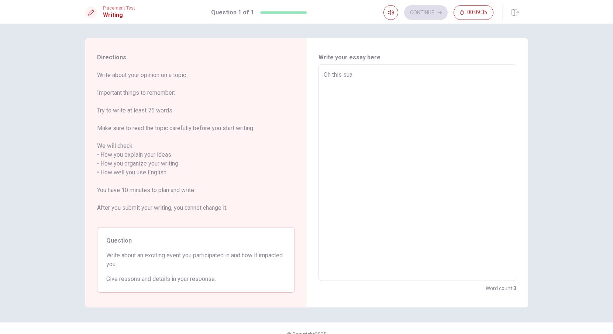
type textarea "x"
type textarea "Oh this su"
type textarea "x"
type textarea "Oh this sum"
type textarea "x"
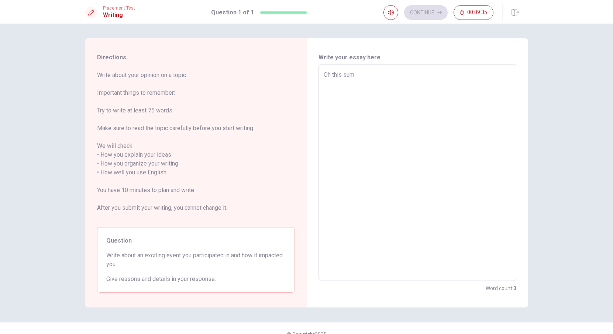
type textarea "Oh this summ"
type textarea "x"
type textarea "Oh this summe"
type textarea "x"
type textarea "Oh this summer"
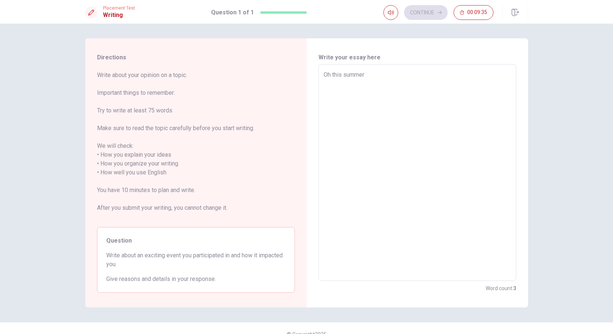
type textarea "x"
type textarea "Oh this summer"
type textarea "x"
type textarea "Oh this summer I"
type textarea "x"
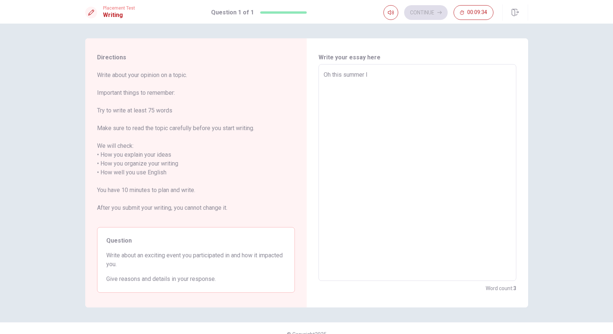
type textarea "Oh this summer I"
type textarea "x"
type textarea "Oh this summer I a"
type textarea "x"
type textarea "Oh this summer I at"
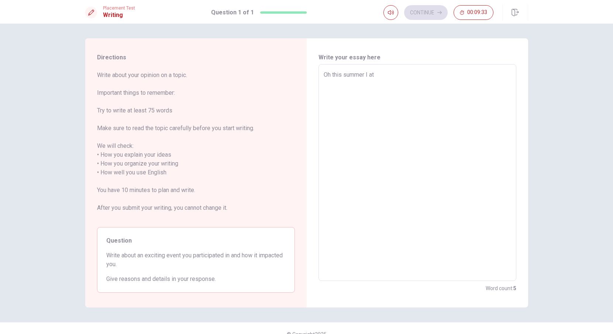
type textarea "x"
type textarea "Oh this summer I att"
type textarea "x"
type textarea "Oh this summer I atte"
type textarea "x"
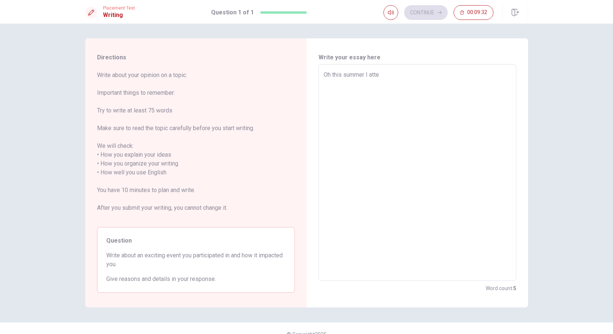
type textarea "Oh this summer I atten"
type textarea "x"
type textarea "Oh this summer I attend"
type textarea "x"
type textarea "Oh this summer I attende"
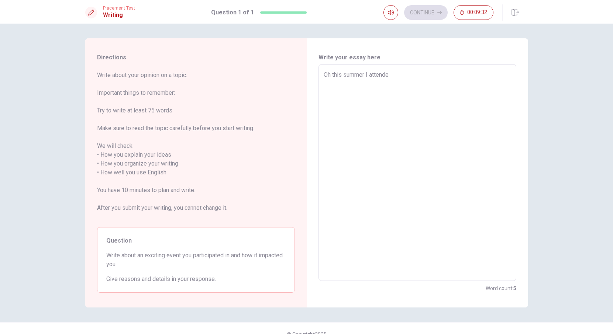
type textarea "x"
type textarea "Oh this summer I attender"
type textarea "x"
type textarea "Oh this summer I attende"
type textarea "x"
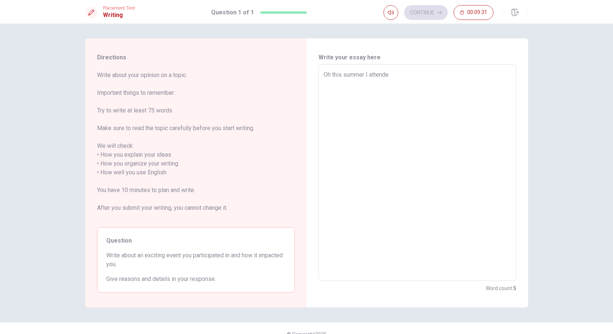
type textarea "Oh this summer I attended"
type textarea "x"
type textarea "Oh this summer I attended"
type textarea "x"
type textarea "Oh this summer I attended A"
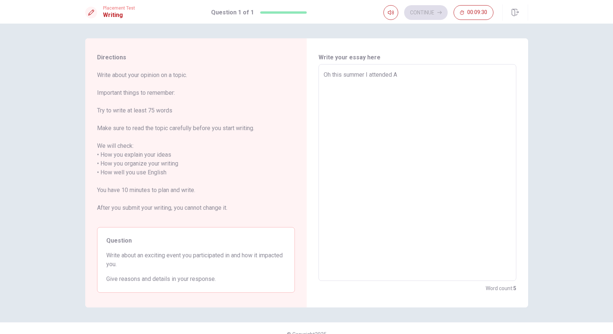
type textarea "x"
type textarea "Oh this summer I attended"
type textarea "x"
type textarea "Oh this summer I attended W"
type textarea "x"
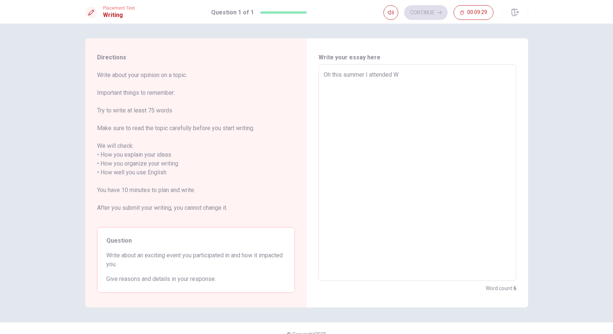
type textarea "Oh this summer I attended We"
type textarea "x"
type textarea "Oh this summer I attended Web"
type textarea "x"
type textarea "Oh this summer I attended Web"
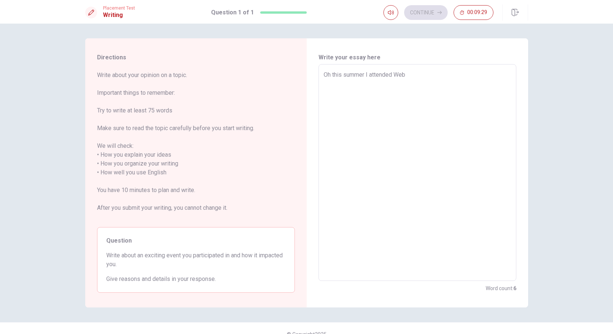
type textarea "x"
type textarea "Oh this summer I attended Web S"
type textarea "x"
type textarea "Oh this summer I attended Web Su"
type textarea "x"
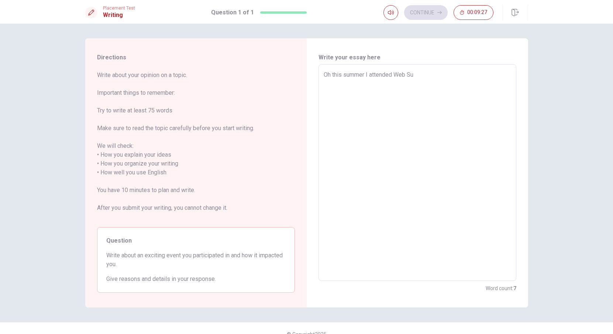
type textarea "Oh this summer I attended Web Sum"
type textarea "x"
type textarea "Oh this summer I attended Web Summ"
type textarea "x"
type textarea "Oh this summer I attended Web Summi"
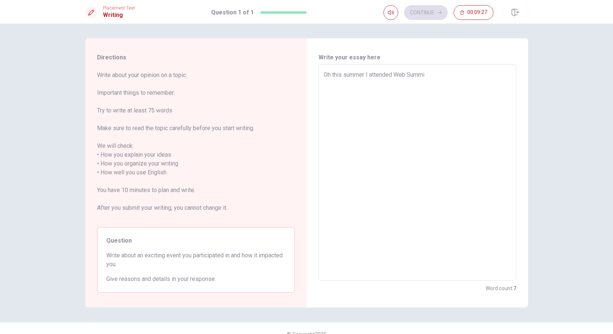
type textarea "x"
type textarea "Oh this summer I attended Web Summit"
type textarea "x"
type textarea "Oh this summer I attended Web Summit,"
type textarea "x"
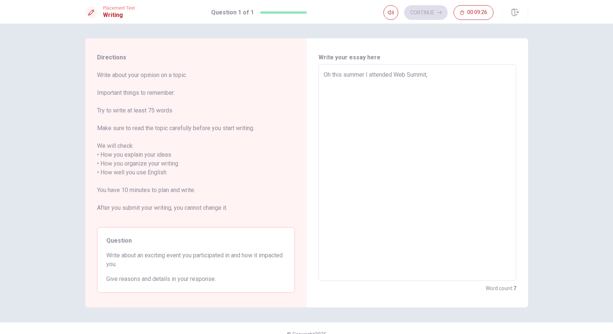
type textarea "Oh this summer I attended Web Summit,"
type textarea "x"
type textarea "Oh this summer I attended Web Summit, A"
type textarea "x"
type textarea "Oh this summer I attended Web Summit,"
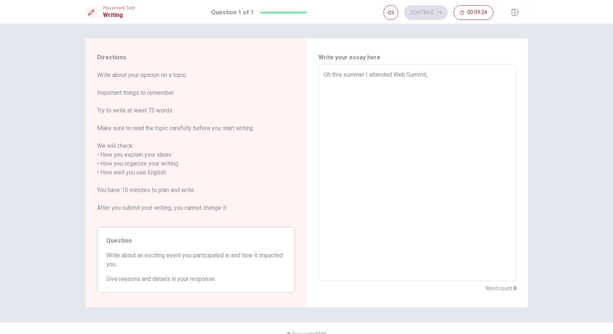
type textarea "x"
type textarea "Oh this summer I attended Web Summit, a"
type textarea "x"
type textarea "Oh this summer I attended Web Summit, an"
type textarea "x"
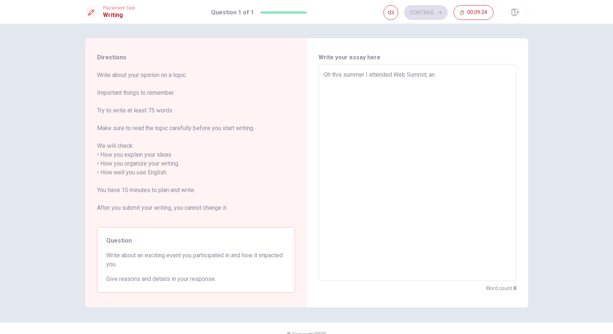
type textarea "Oh this summer I attended Web Summit, and"
type textarea "x"
type textarea "Oh this summer I attended Web Summit, and"
type textarea "x"
type textarea "Oh this summer I attended Web Summit, and I"
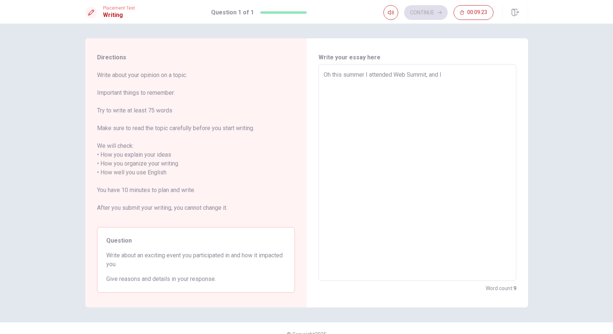
type textarea "x"
type textarea "Oh this summer I attended Web Summit, and I"
type textarea "x"
type textarea "Oh this summer I attended Web Summit, and I w"
type textarea "x"
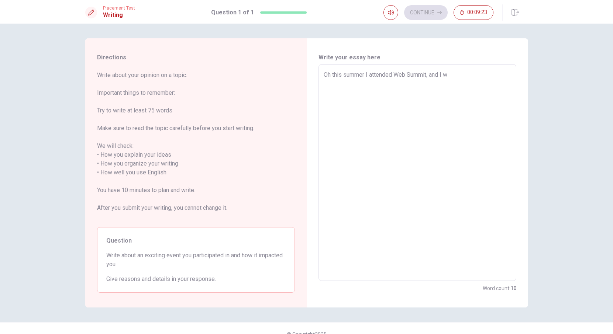
type textarea "Oh this summer I attended Web Summit, and I [GEOGRAPHIC_DATA]"
type textarea "x"
type textarea "Oh this summer I attended Web Summit, and I was"
type textarea "x"
type textarea "Oh this summer I attended Web Summit, and I was"
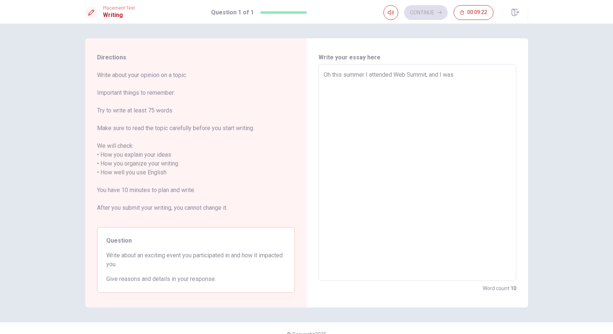
type textarea "x"
type textarea "Oh this summer I attended Web Summit, and I was r"
type textarea "x"
type textarea "Oh this summer I attended Web Summit, and I was re"
type textarea "x"
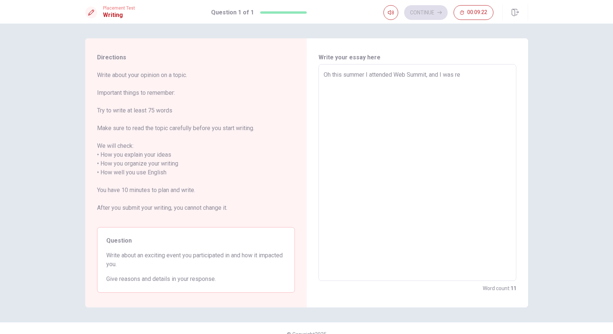
type textarea "Oh this summer I attended Web Summit, and I was rea"
type textarea "x"
type textarea "Oh this summer I attended Web Summit, and I was real"
type textarea "x"
type textarea "Oh this summer I attended Web Summit, and I was reall"
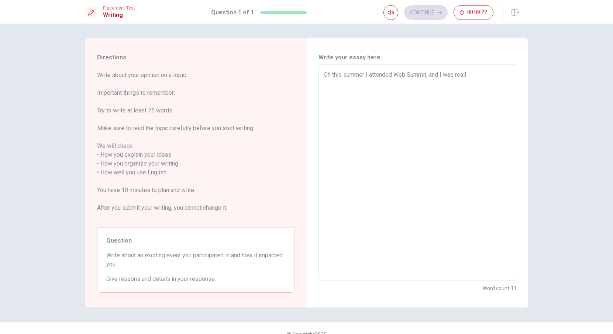
type textarea "x"
type textarea "Oh this summer I attended Web Summit, and I was really"
type textarea "x"
type textarea "Oh this summer I attended Web Summit, and I was really"
type textarea "x"
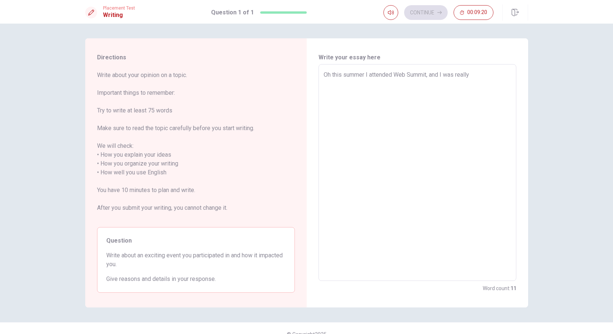
type textarea "Oh this summer I attended Web Summit, and I was really i"
type textarea "x"
type textarea "Oh this summer I attended Web Summit, and I was really im"
type textarea "x"
type textarea "Oh this summer I attended Web Summit, and I was really imp"
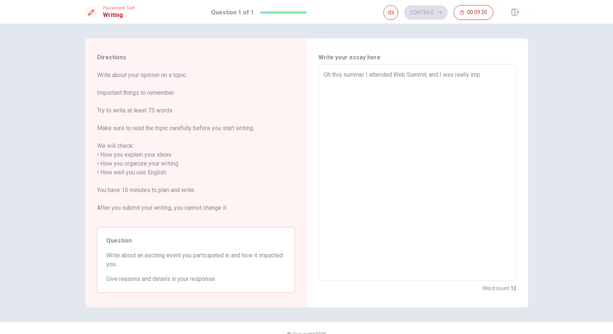
type textarea "x"
type textarea "Oh this summer I attended Web Summit, and I was really impr"
type textarea "x"
type textarea "Oh this summer I attended Web Summit, and I was really impre"
type textarea "x"
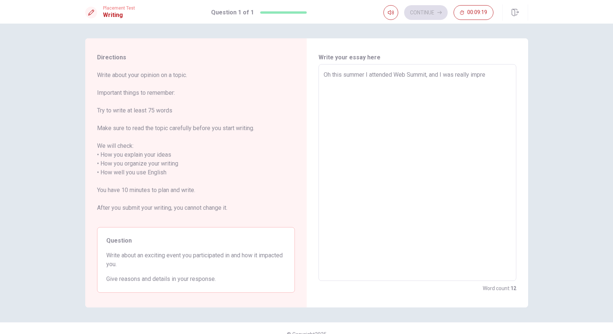
type textarea "Oh this summer I attended Web Summit, and I was really impres"
type textarea "x"
type textarea "Oh this summer I attended Web Summit, and I was really impress"
type textarea "x"
type textarea "Oh this summer I attended Web Summit, and I was really impresse"
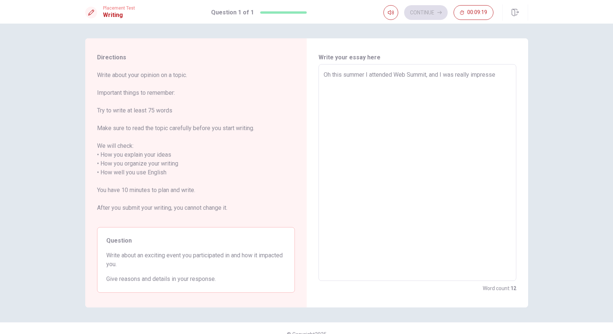
type textarea "x"
type textarea "Oh this summer I attended Web Summit, and I was really impressed"
type textarea "x"
type textarea "Oh this summer I attended Web Summit, and I was really impressed"
type textarea "x"
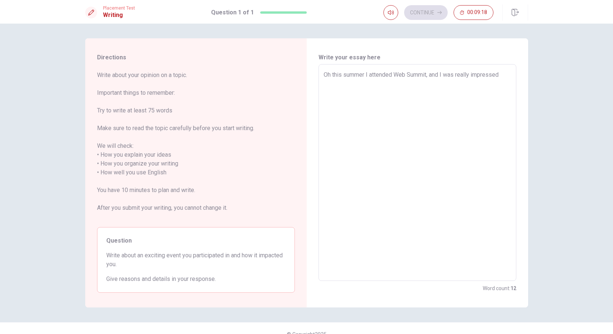
type textarea "Oh this summer I attended Web Summit, and I was really impressed b"
type textarea "x"
type textarea "Oh this summer I attended Web Summit, and I was really impressed by"
type textarea "x"
type textarea "Oh this summer I attended Web Summit, and I was really impressed by"
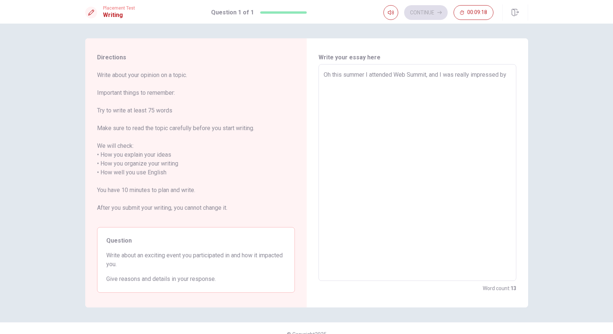
type textarea "x"
type textarea "Oh this summer I attended Web Summit, and I was really impressed by t"
type textarea "x"
type textarea "Oh this summer I attended Web Summit, and I was really impressed by [PERSON_NAM…"
type textarea "x"
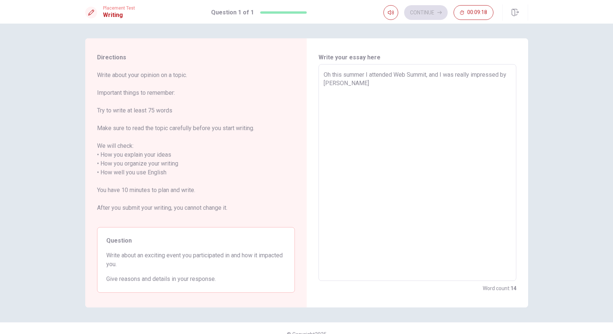
type textarea "Oh this summer I attended Web Summit, and I was really impressed by the"
type textarea "x"
type textarea "Oh this summer I attended Web Summit, and I was really impressed by the"
type textarea "x"
type textarea "Oh this summer I attended Web Summit, and I was really impressed by the a"
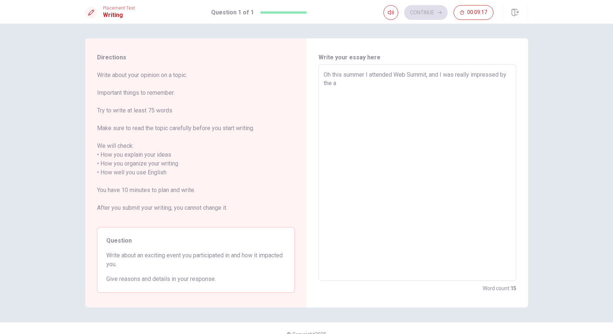
type textarea "x"
type textarea "Oh this summer I attended Web Summit, and I was really impressed by the am"
type textarea "x"
type textarea "Oh this summer I attended Web Summit, and I was really impressed by the amo"
type textarea "x"
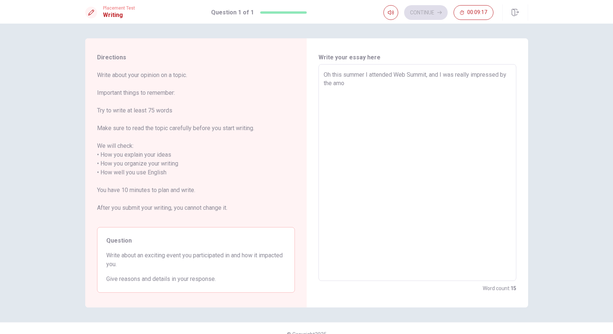
type textarea "Oh this summer I attended Web Summit, and I was really impressed by the amou"
type textarea "x"
type textarea "Oh this summer I attended Web Summit, and I was really impressed by the amoun"
type textarea "x"
type textarea "Oh this summer I attended Web Summit, and I was really impressed by the amount"
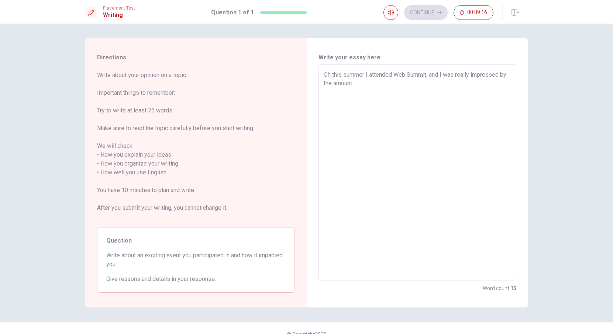
type textarea "x"
type textarea "Oh this summer I attended Web Summit, and I was really impressed by the amount"
type textarea "x"
type textarea "Oh this summer I attended Web Summit, and I was really impressed by the amount o"
type textarea "x"
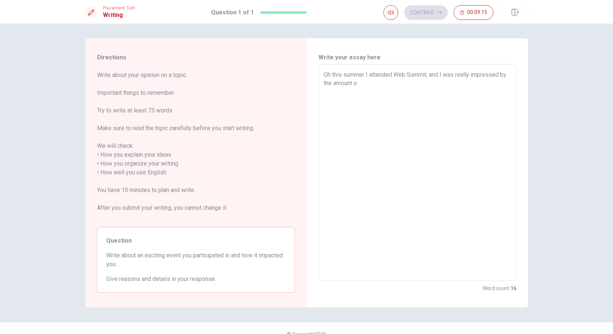
type textarea "Oh this summer I attended Web Summit, and I was really impressed by the amount …"
type textarea "x"
type textarea "Oh this summer I attended Web Summit, and I was really impressed by the amount …"
type textarea "x"
type textarea "Oh this summer I attended Web Summit, and I was really impressed by the amount …"
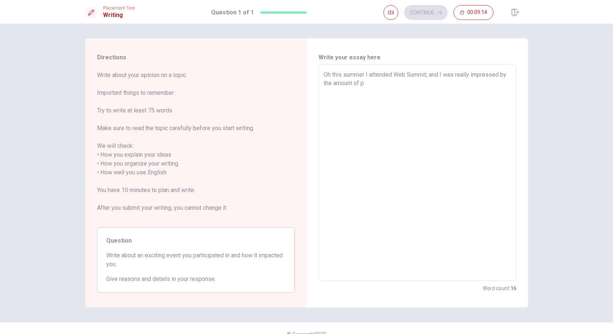
type textarea "x"
type textarea "Oh this summer I attended Web Summit, and I was really impressed by the amount …"
type textarea "x"
type textarea "Oh this summer I attended Web Summit, and I was really impressed by the amount …"
type textarea "x"
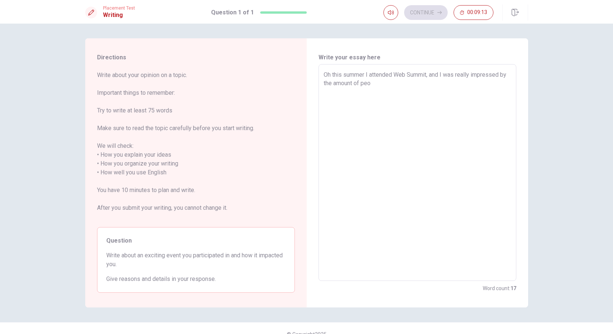
type textarea "Oh this summer I attended Web Summit, and I was really impressed by the amount …"
type textarea "x"
type textarea "Oh this summer I attended Web Summit, and I was really impressed by the amount …"
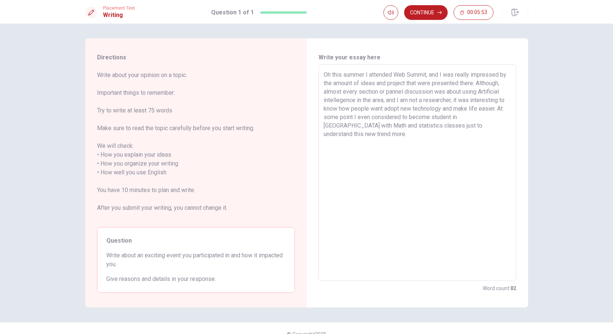
click at [332, 74] on textarea "Oh this summer I attended Web Summit, and I was really impressed by the amount …" at bounding box center [416, 172] width 187 height 205
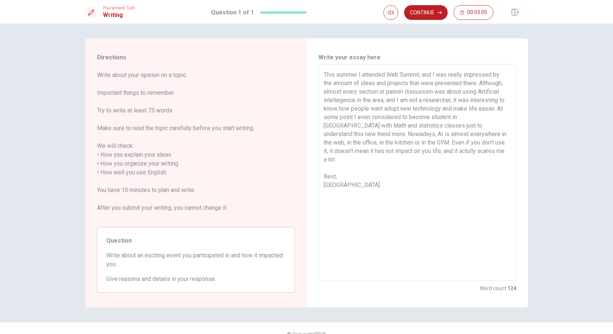
click at [412, 84] on textarea "This summer I attended Web Summit, and I was really impressed by the amount of …" at bounding box center [416, 172] width 187 height 205
click at [429, 13] on button "Continue" at bounding box center [426, 12] width 44 height 15
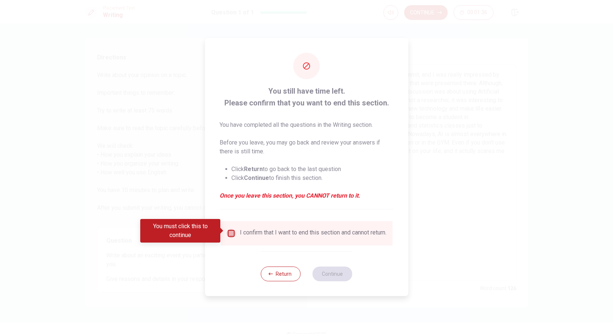
click at [231, 231] on input "You must click this to continue" at bounding box center [230, 233] width 9 height 9
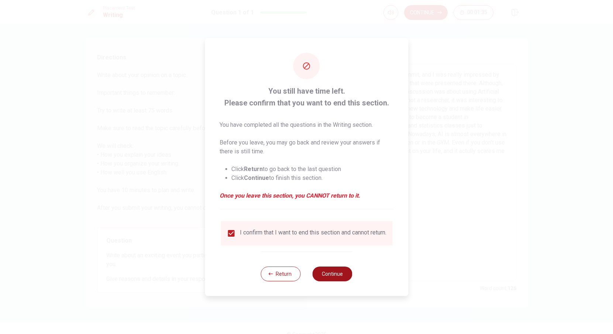
click at [333, 276] on button "Continue" at bounding box center [332, 274] width 40 height 15
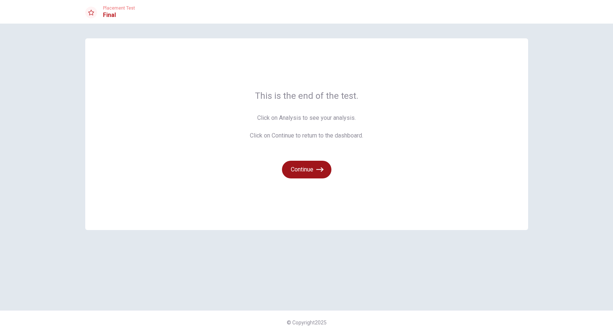
click at [307, 171] on button "Continue" at bounding box center [306, 170] width 49 height 18
